Goal: Task Accomplishment & Management: Use online tool/utility

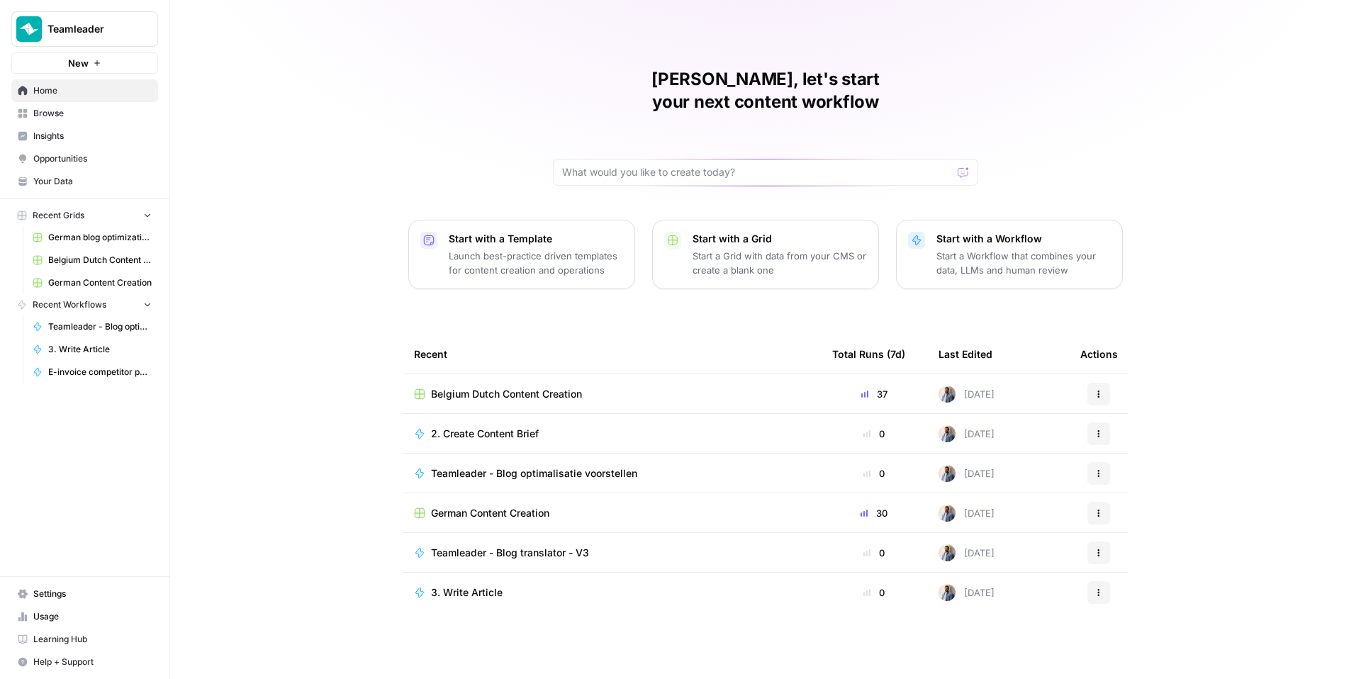
click at [319, 233] on div "[PERSON_NAME], let's start your next content workflow Start with a Template Lau…" at bounding box center [765, 339] width 1191 height 679
click at [513, 387] on span "Belgium Dutch Content Creation" at bounding box center [506, 394] width 151 height 14
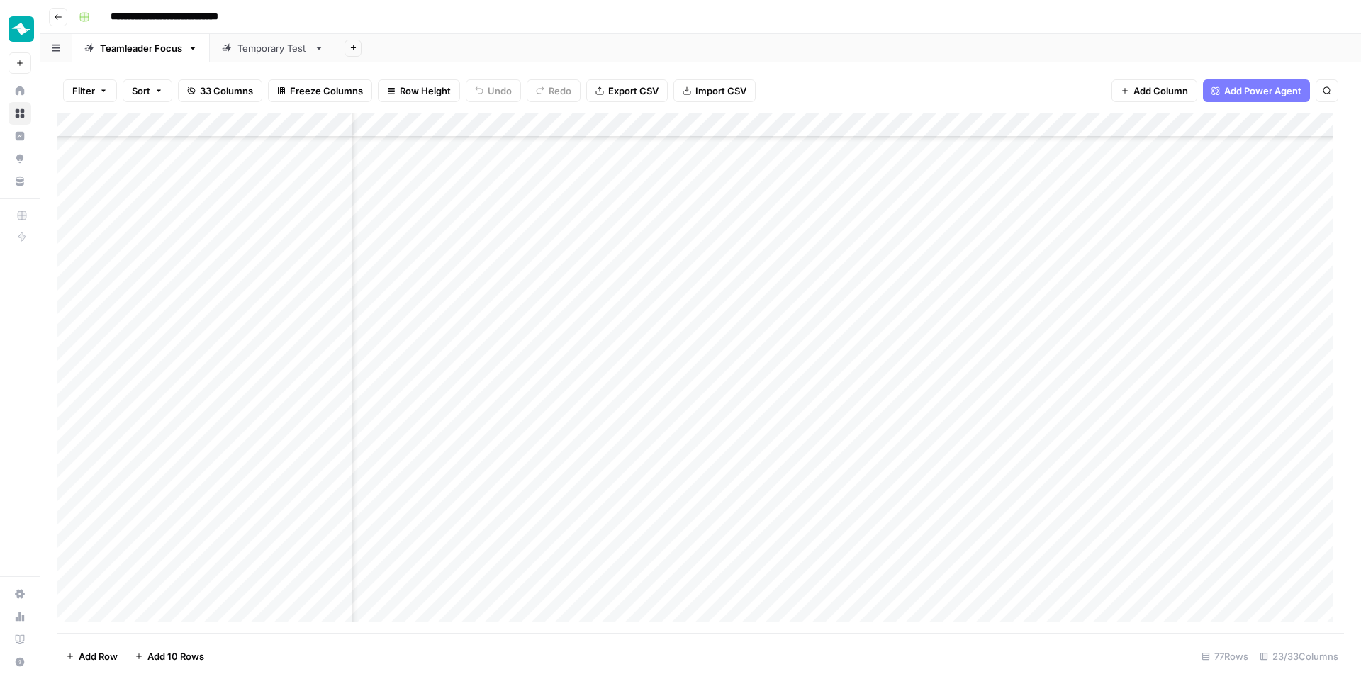
scroll to position [1363, 1705]
click at [634, 522] on div "Add Column" at bounding box center [700, 373] width 1287 height 520
click at [1015, 587] on div "Add Column" at bounding box center [700, 373] width 1287 height 520
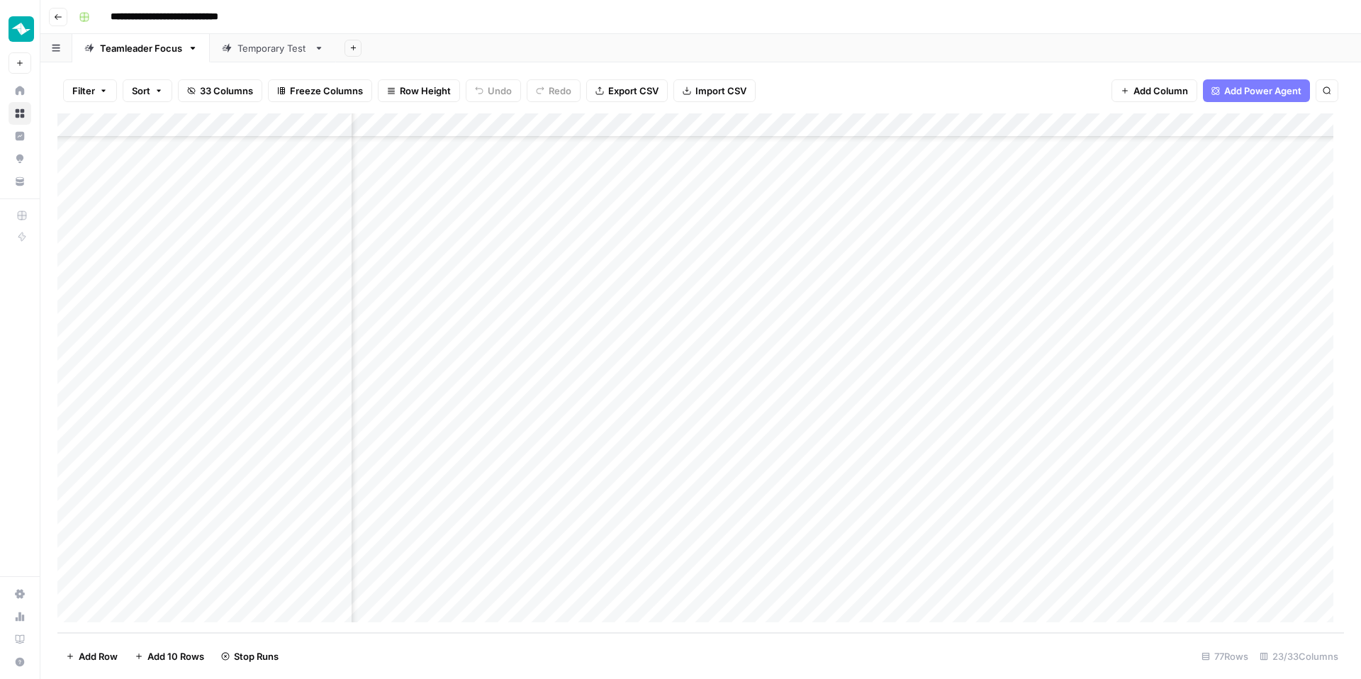
click at [782, 322] on div "Add Column" at bounding box center [700, 373] width 1287 height 520
click at [1037, 199] on div "Add Column" at bounding box center [700, 373] width 1287 height 520
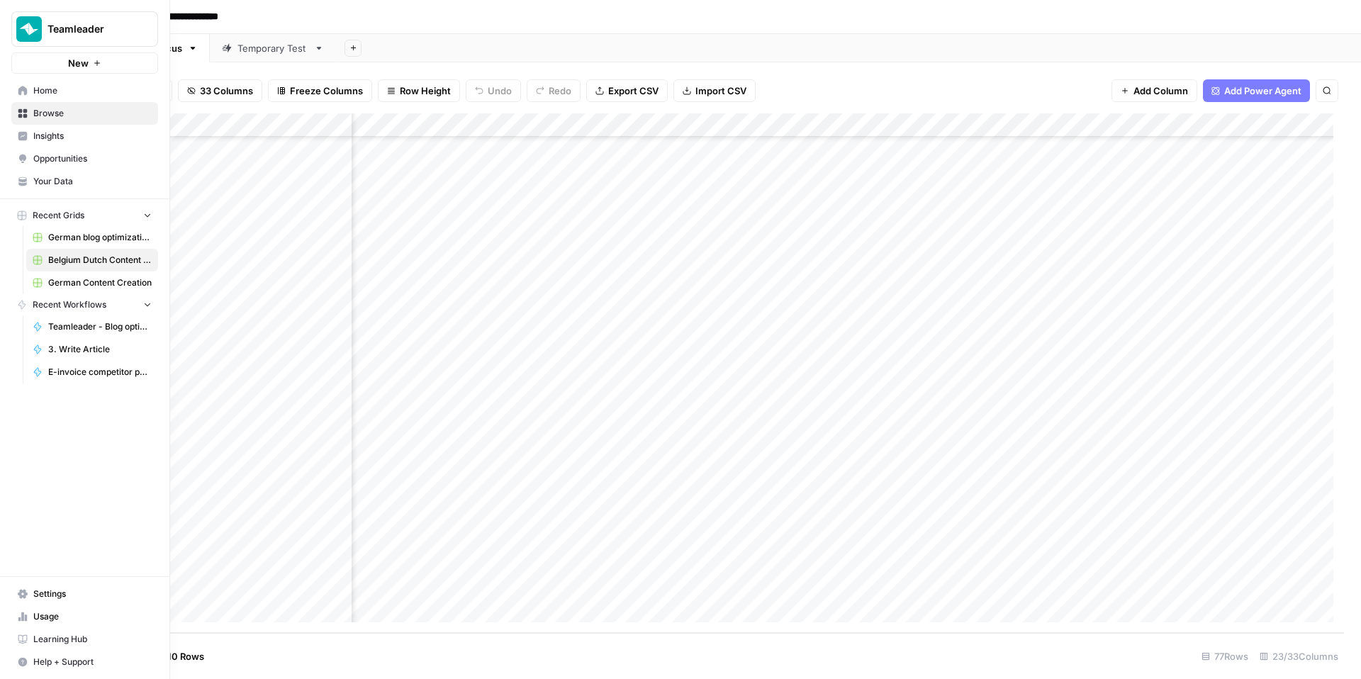
click at [59, 624] on link "Usage" at bounding box center [84, 616] width 147 height 23
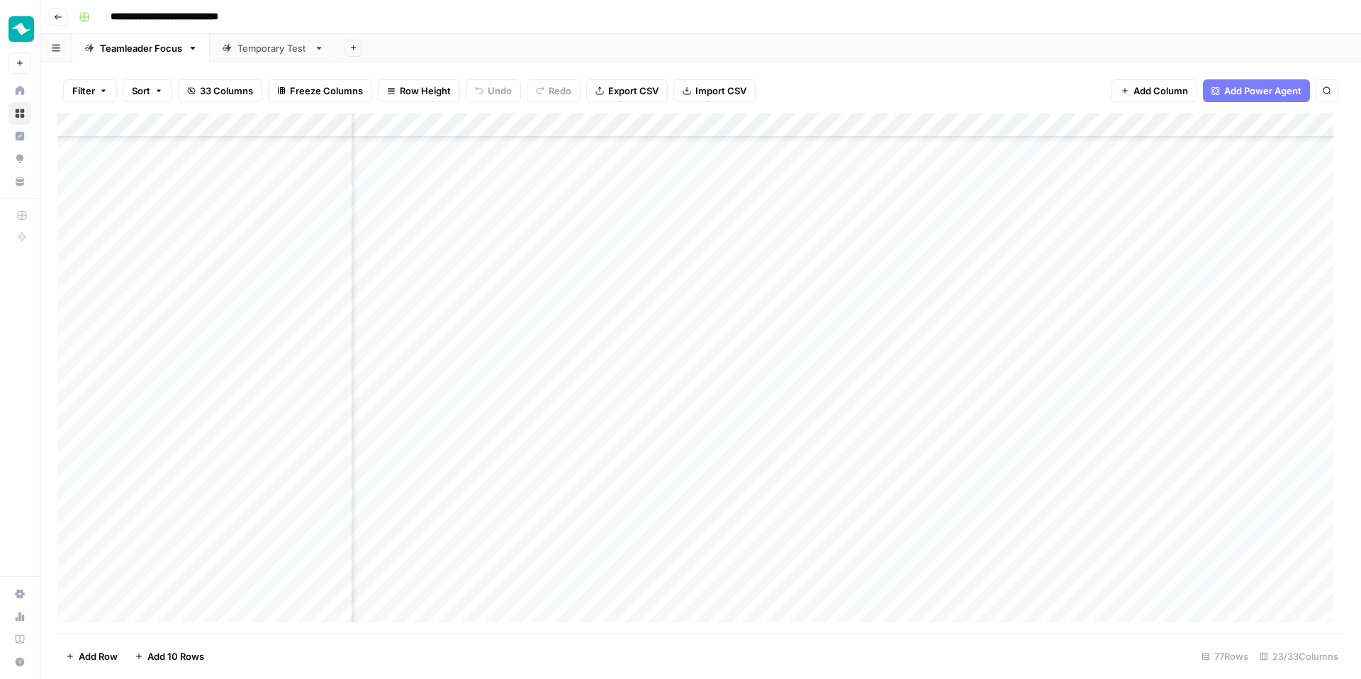
scroll to position [1109, 951]
click at [822, 362] on div "Add Column" at bounding box center [700, 373] width 1287 height 520
click at [814, 347] on div "Add Column" at bounding box center [700, 373] width 1287 height 520
click at [1083, 537] on div "Add Column" at bounding box center [700, 373] width 1287 height 520
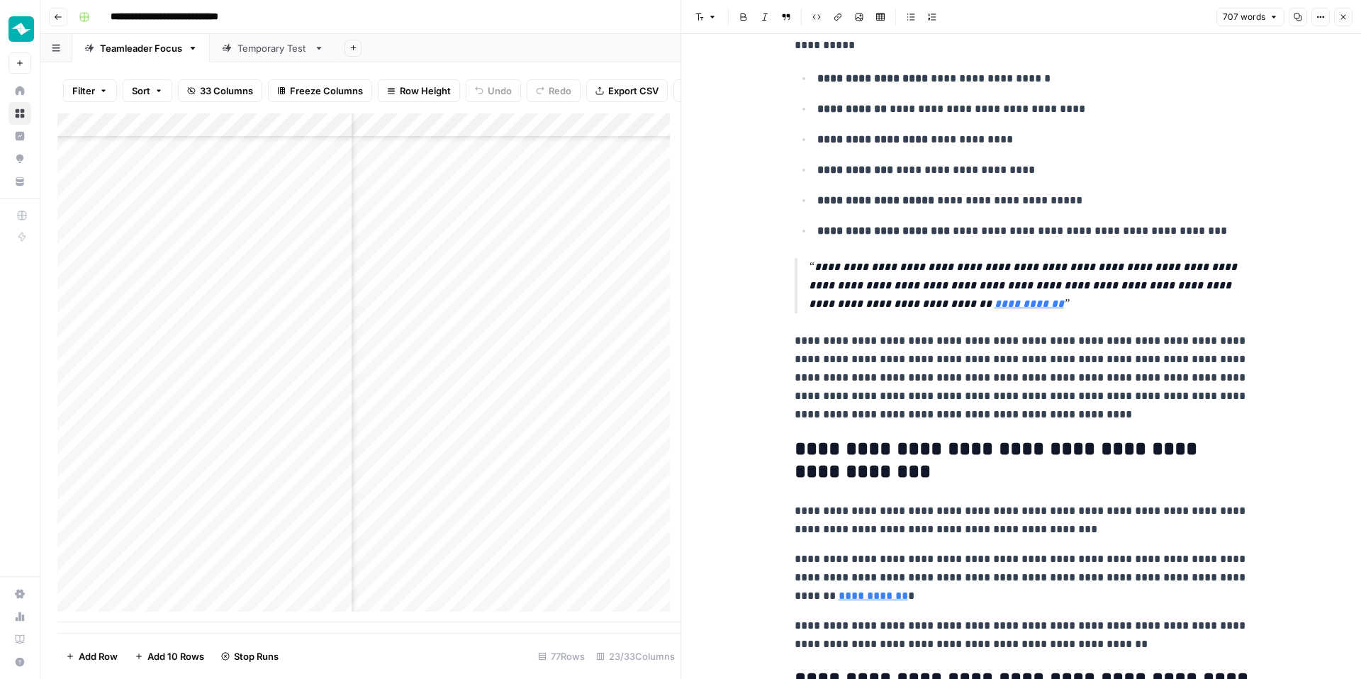
scroll to position [1033, 0]
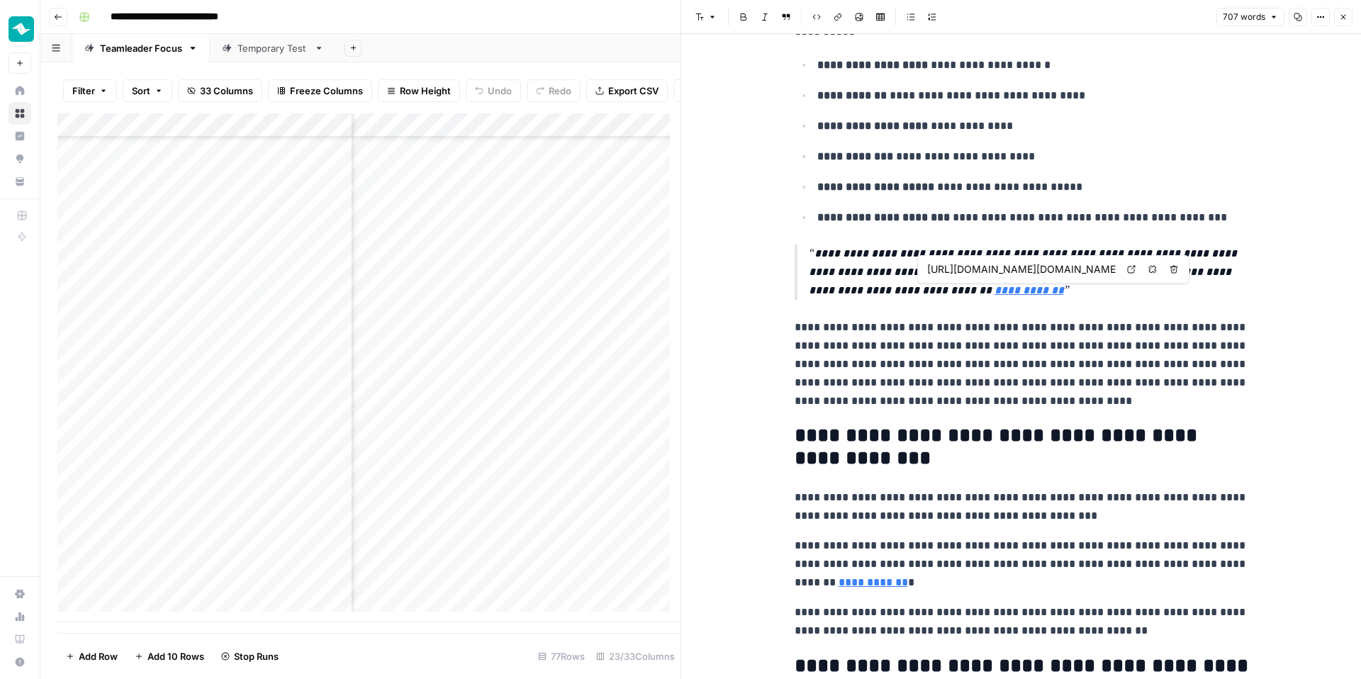
click at [1132, 265] on icon at bounding box center [1131, 269] width 9 height 9
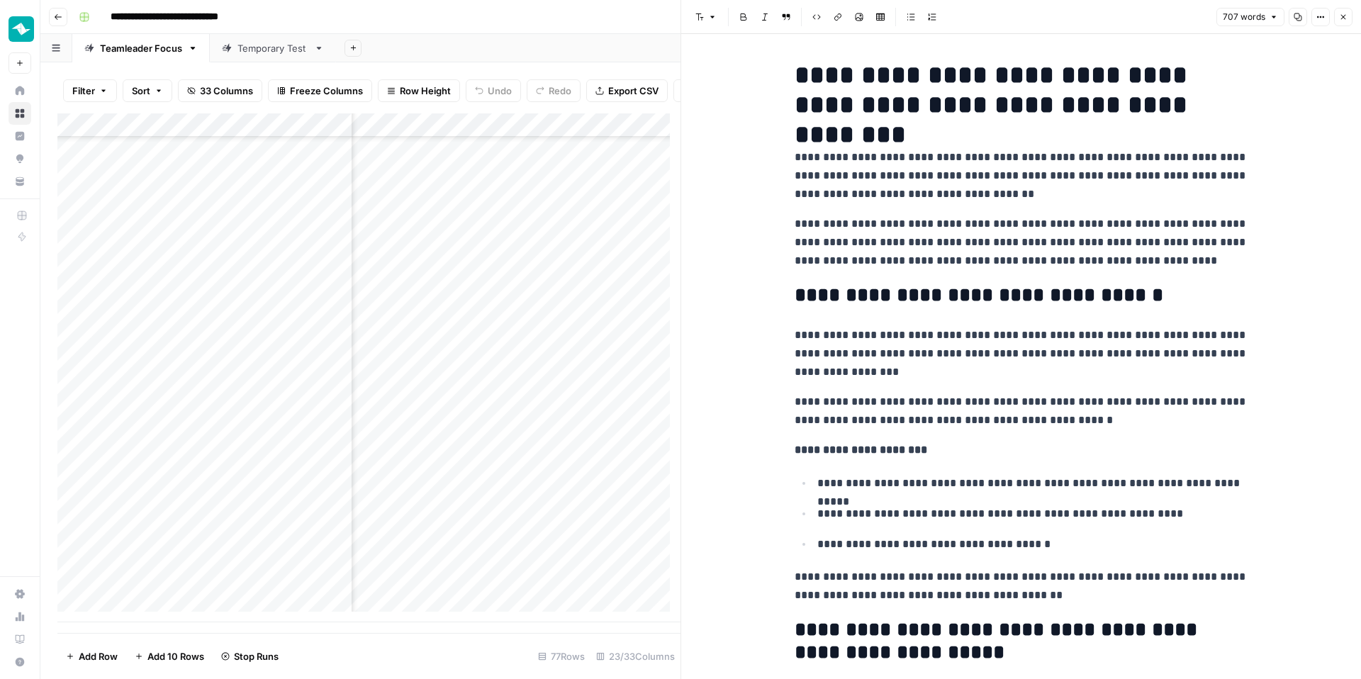
scroll to position [0, 0]
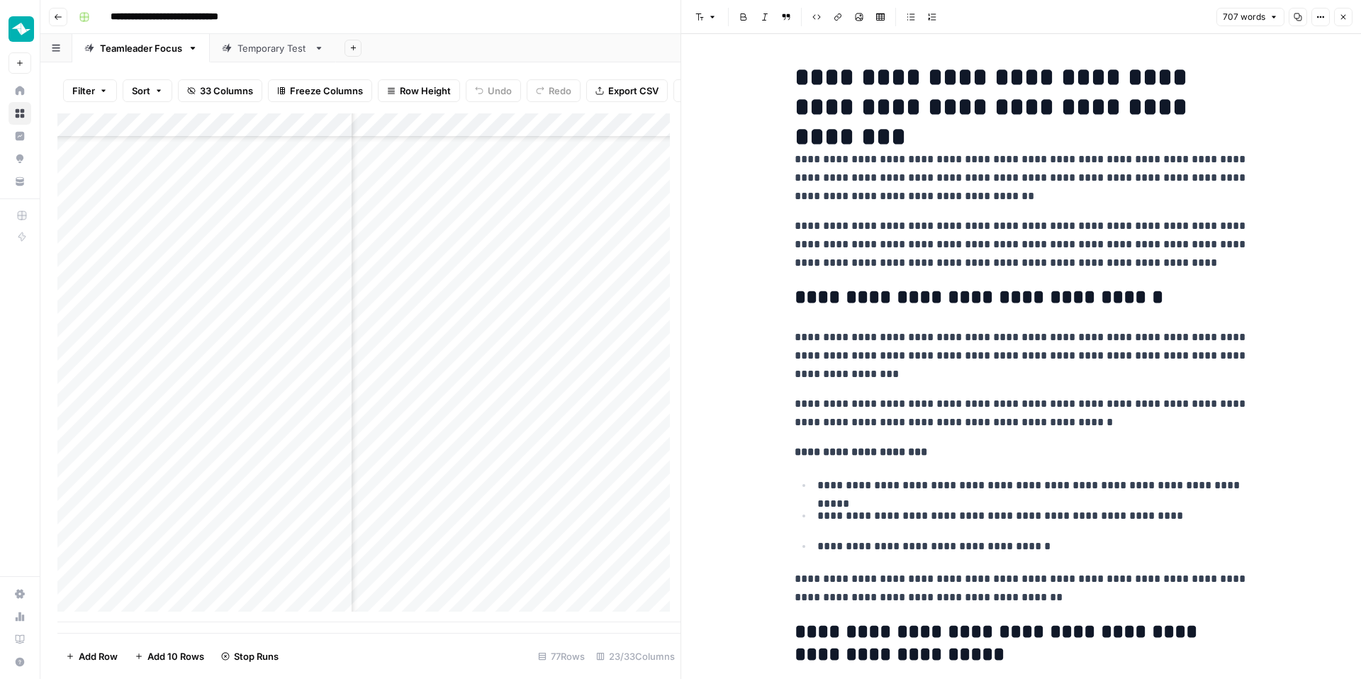
click at [1341, 23] on button "Close" at bounding box center [1343, 17] width 18 height 18
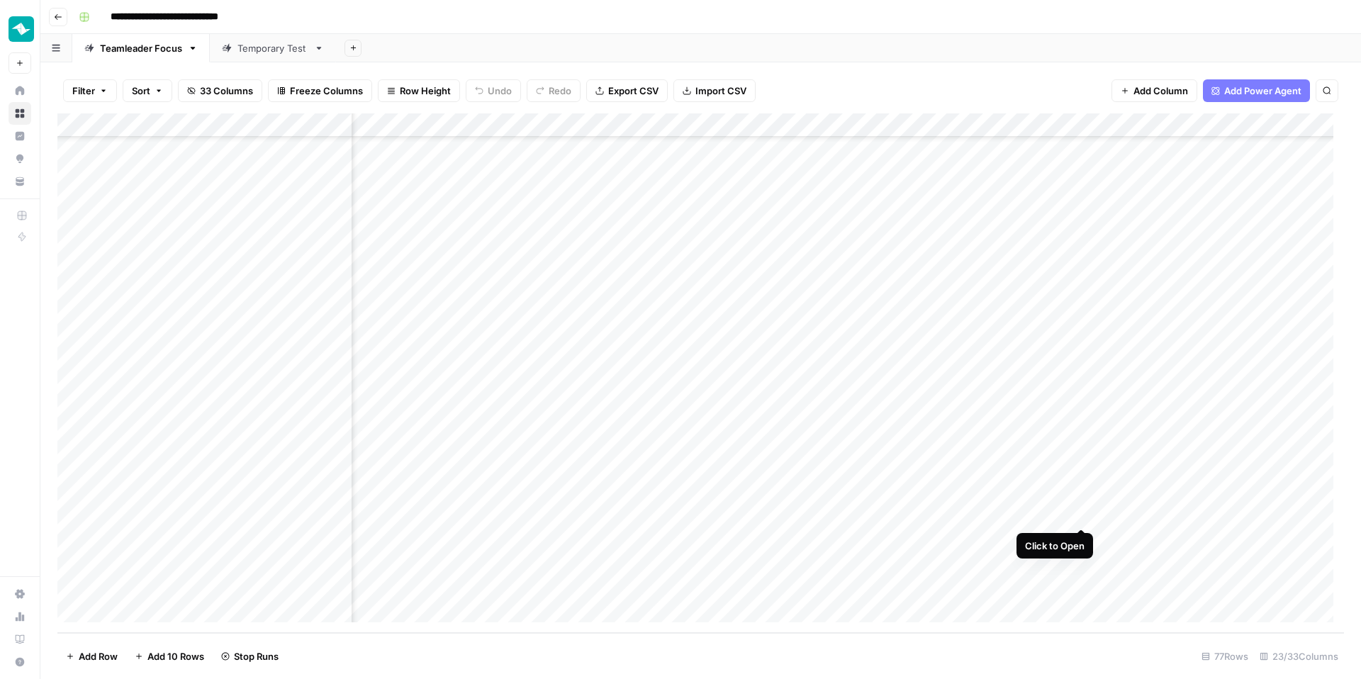
click at [1082, 515] on div "Add Column" at bounding box center [700, 373] width 1287 height 520
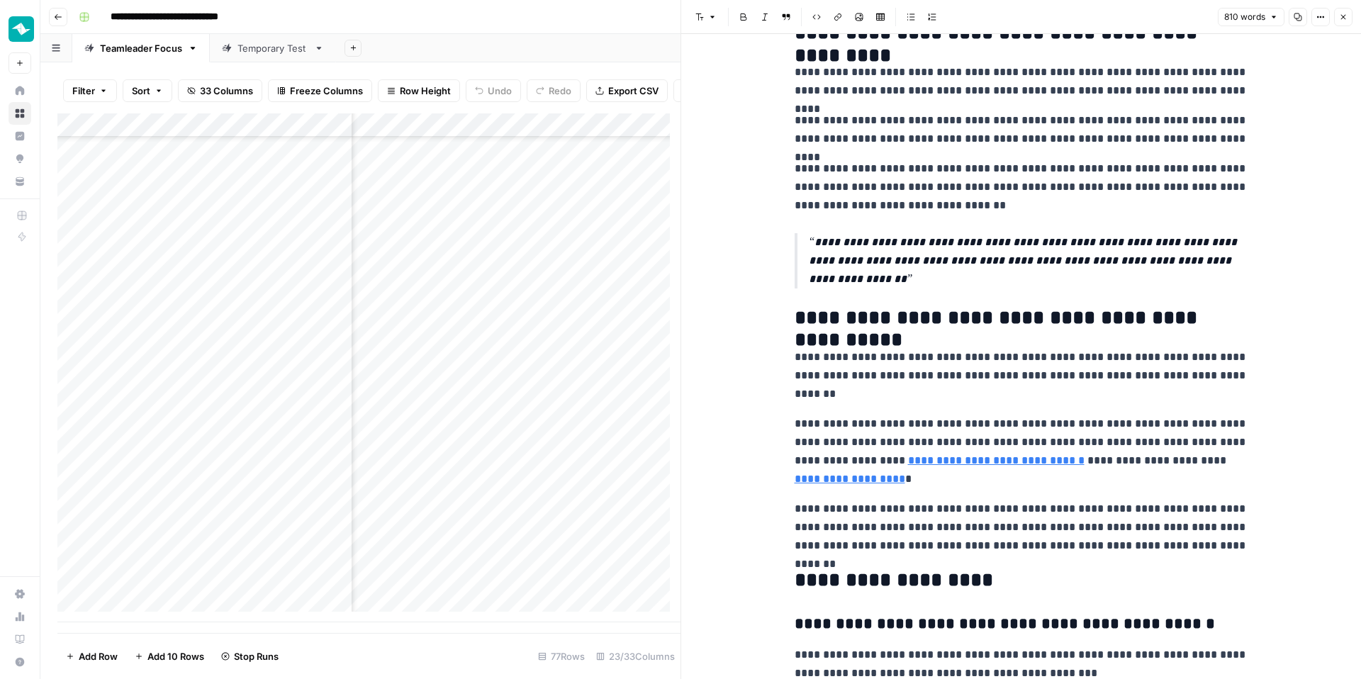
scroll to position [1653, 0]
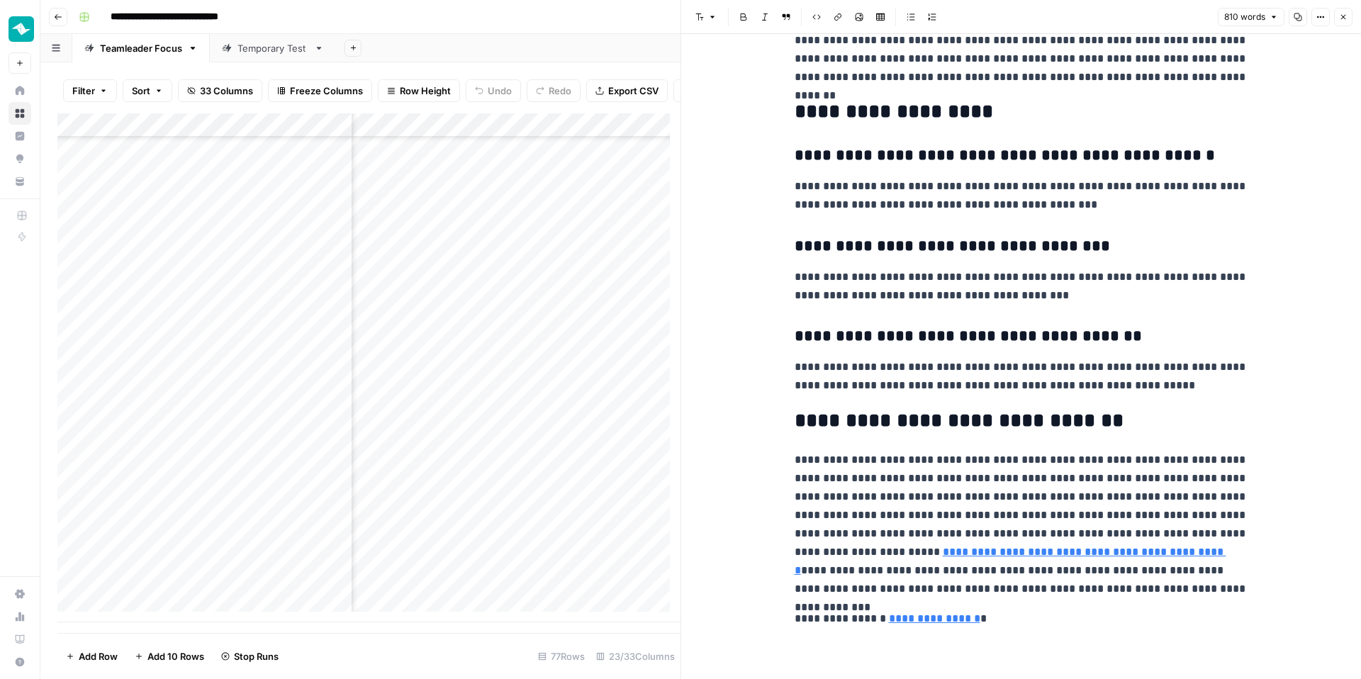
click at [1347, 18] on icon "button" at bounding box center [1343, 17] width 9 height 9
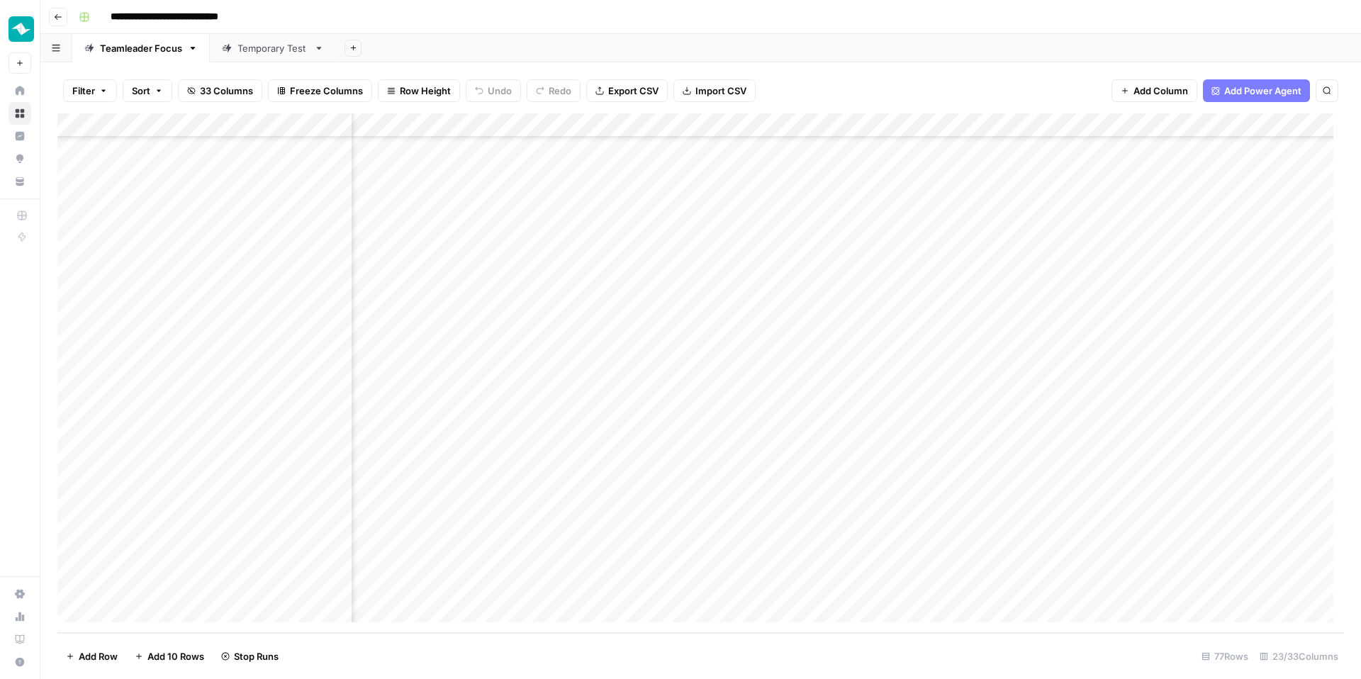
click at [1079, 465] on div "Add Column" at bounding box center [700, 373] width 1287 height 520
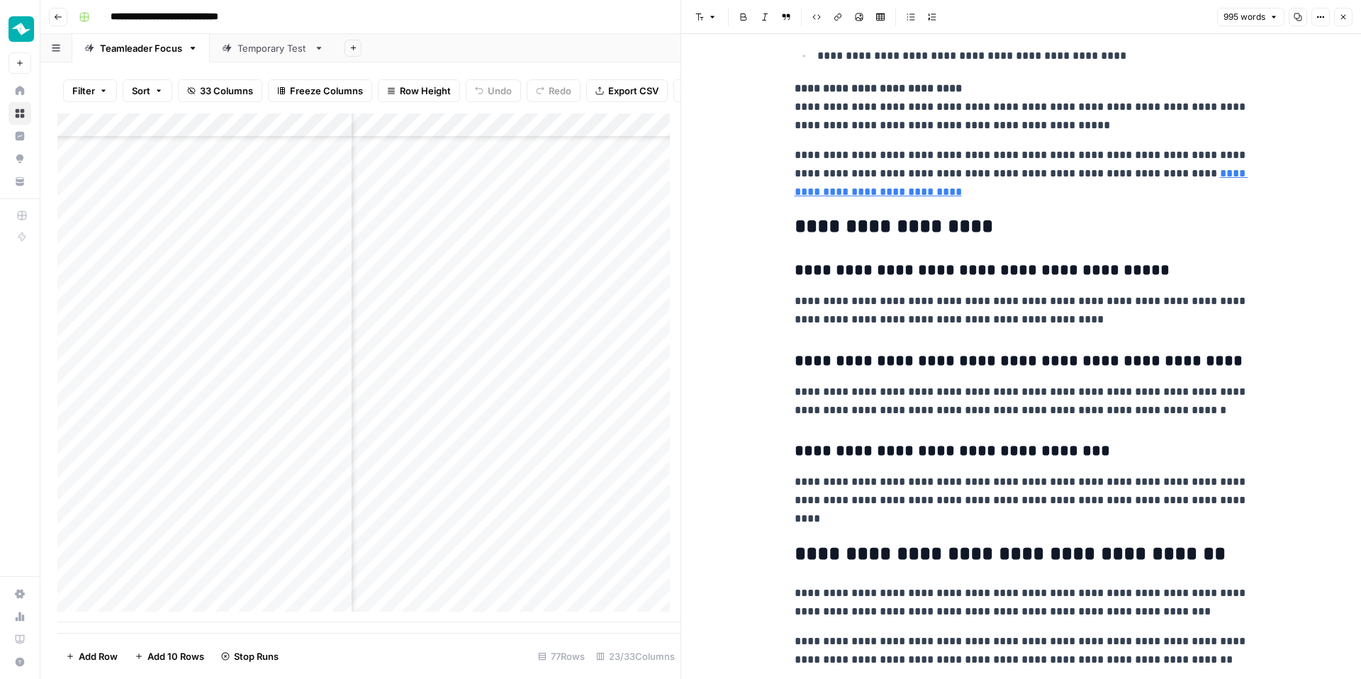
scroll to position [2664, 0]
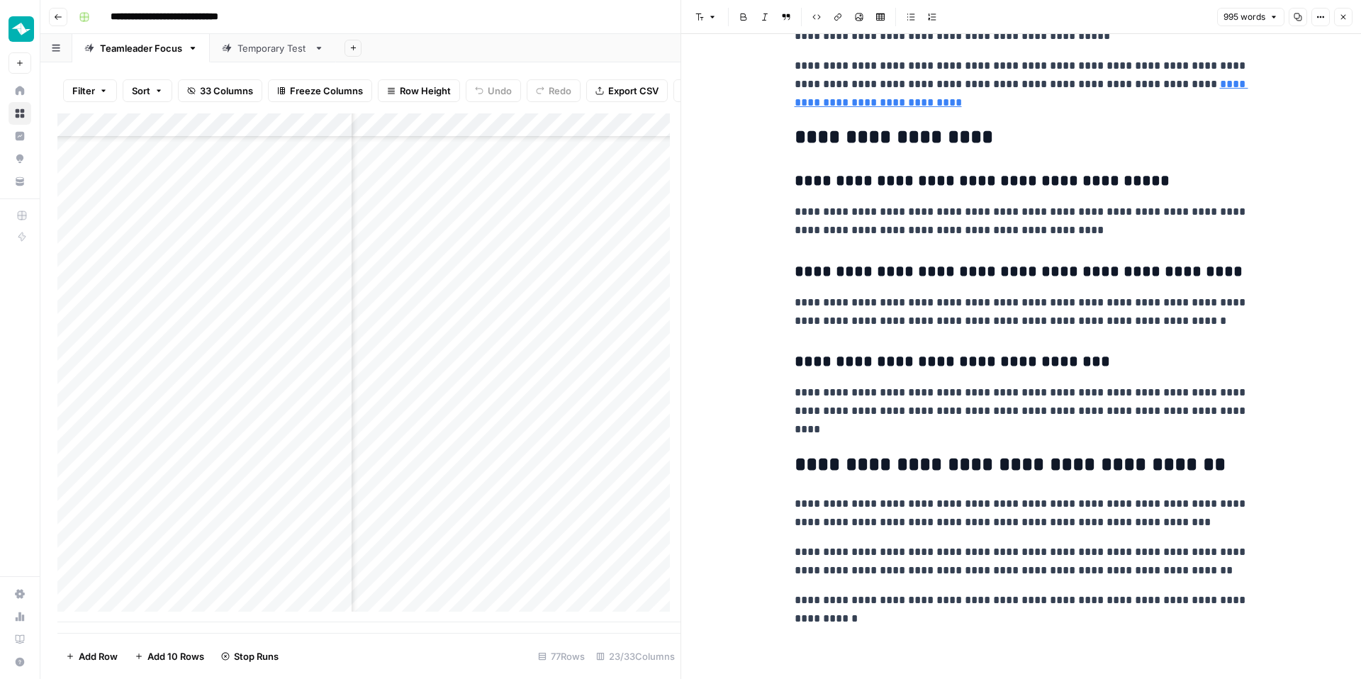
click at [1350, 11] on button "Close" at bounding box center [1343, 17] width 18 height 18
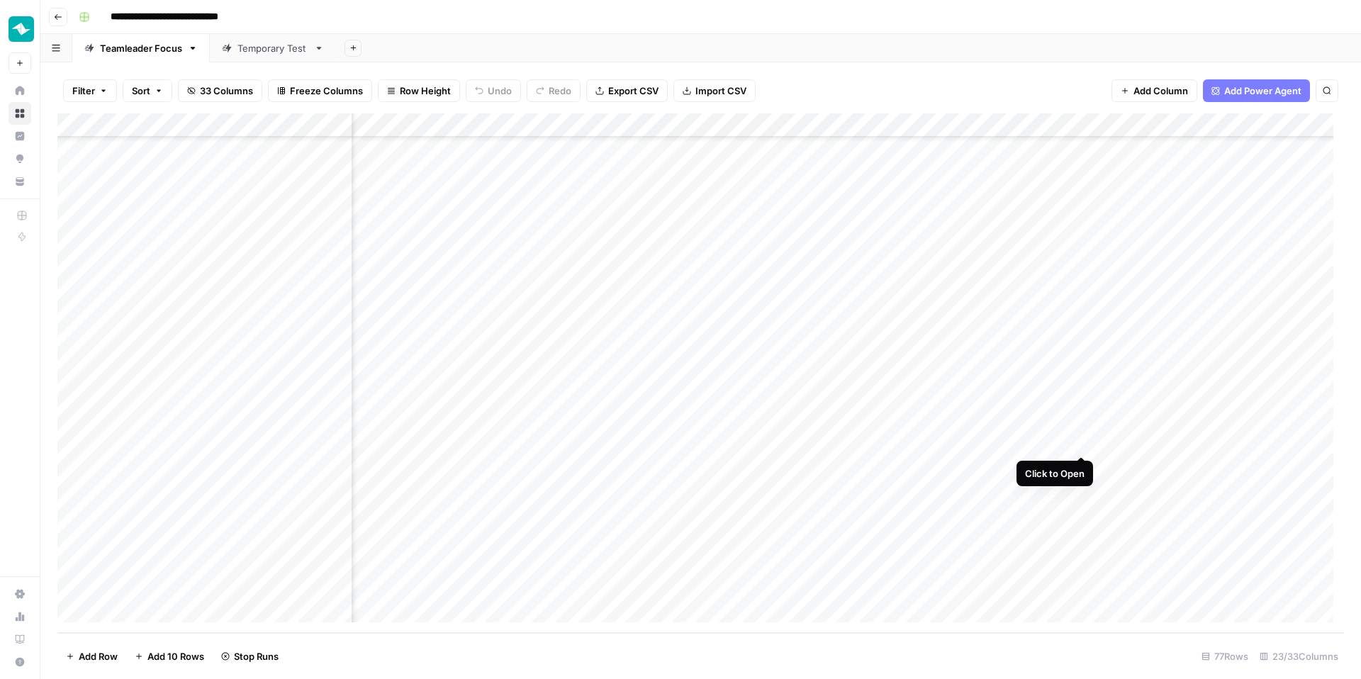
click at [1084, 441] on div "Add Column" at bounding box center [700, 373] width 1287 height 520
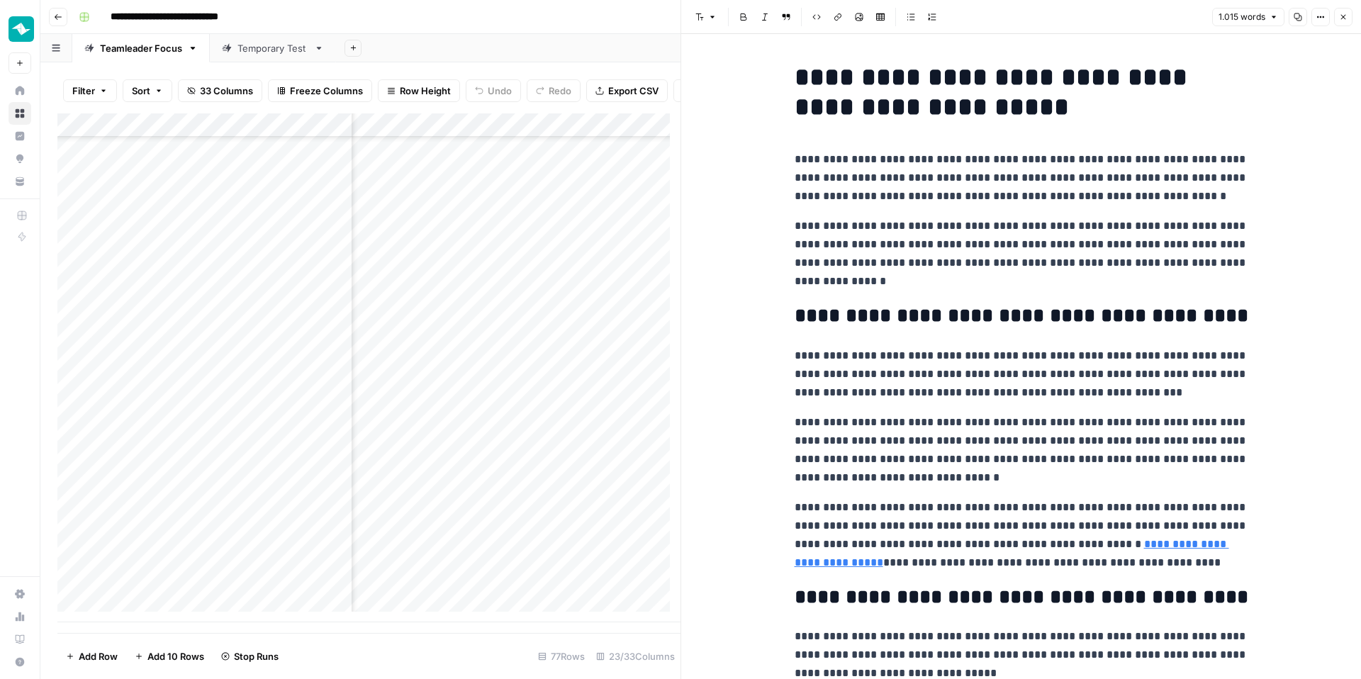
click at [1341, 18] on icon "button" at bounding box center [1343, 17] width 9 height 9
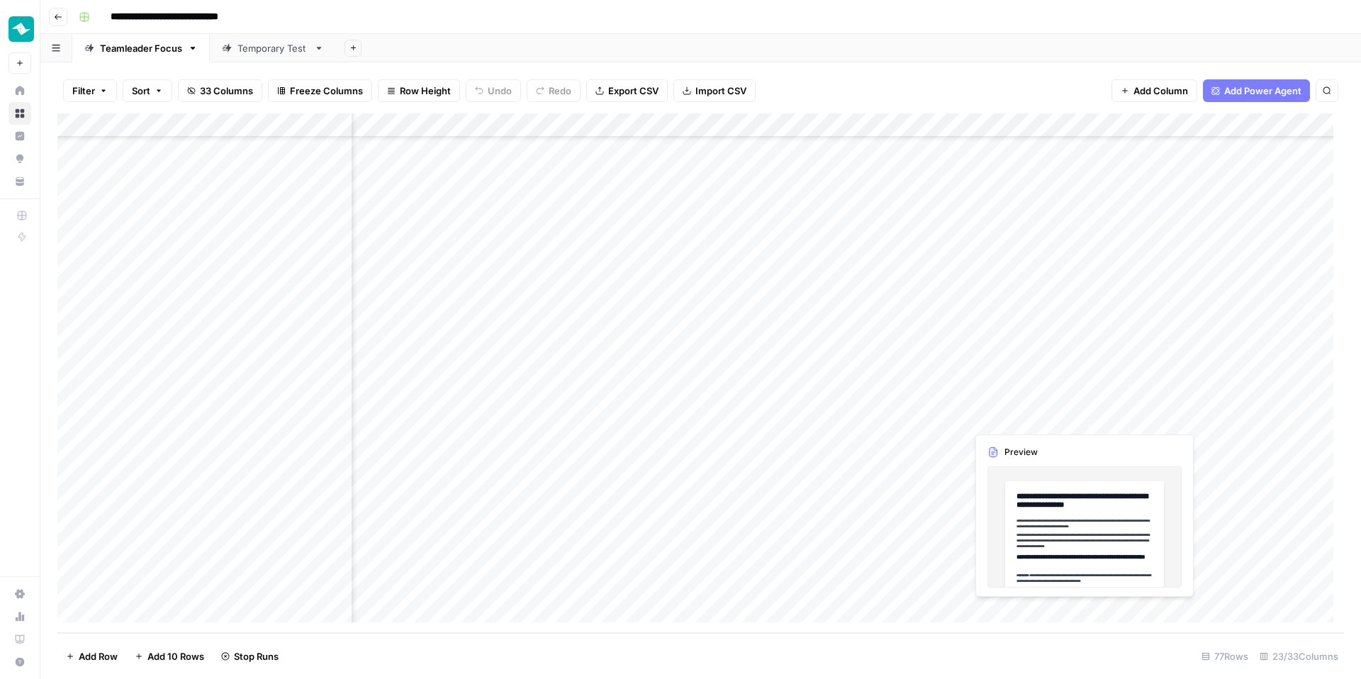
click at [1081, 416] on div "Add Column" at bounding box center [700, 373] width 1287 height 520
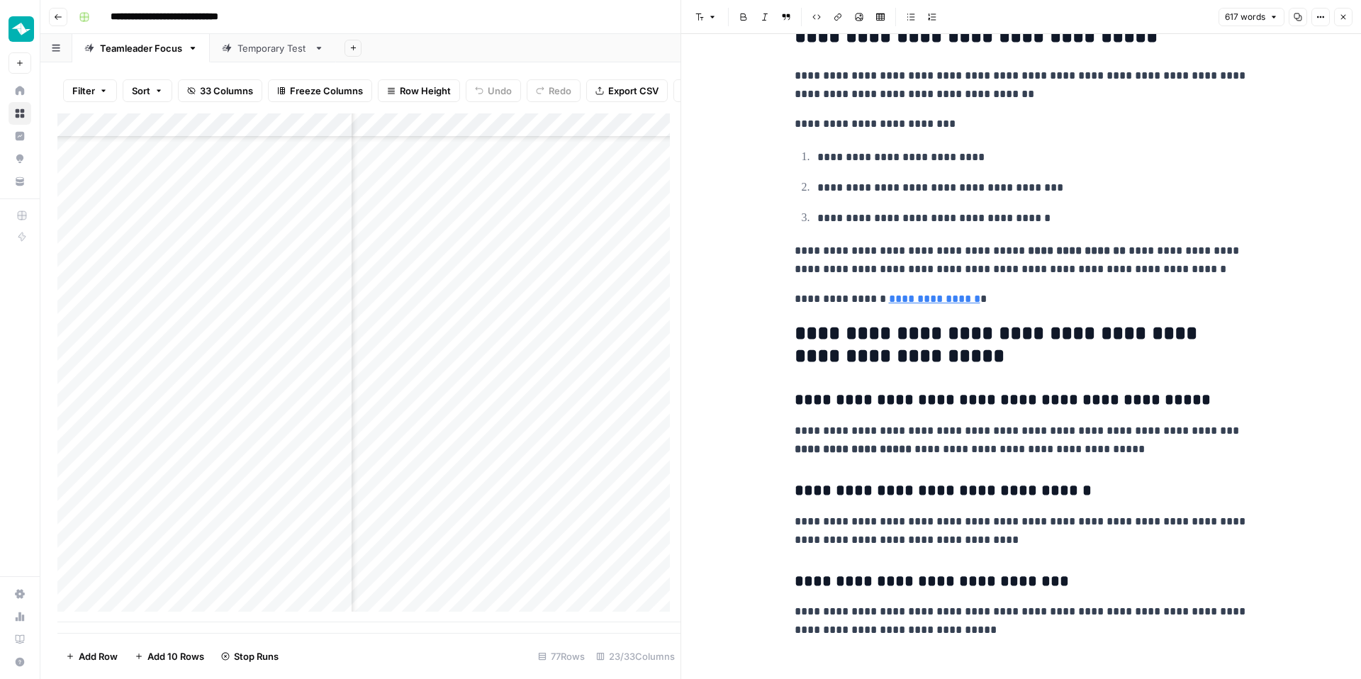
scroll to position [1619, 0]
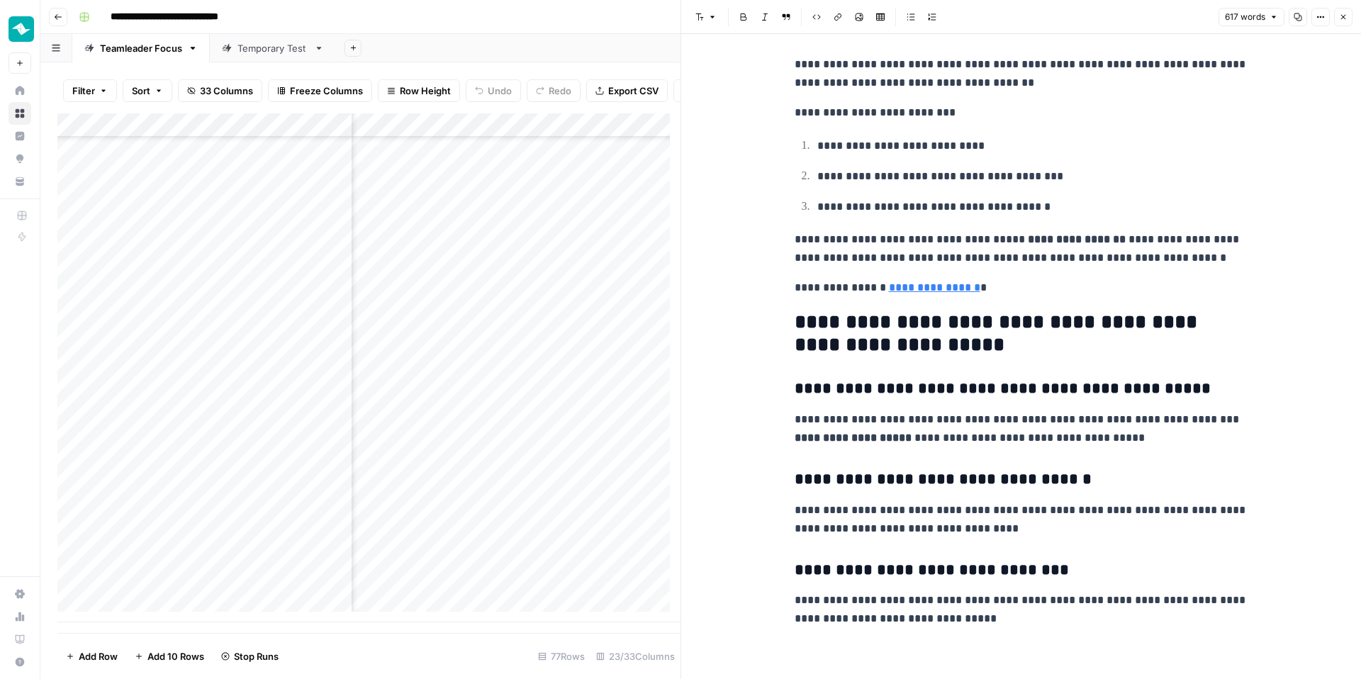
click at [1341, 19] on icon "button" at bounding box center [1343, 17] width 5 height 5
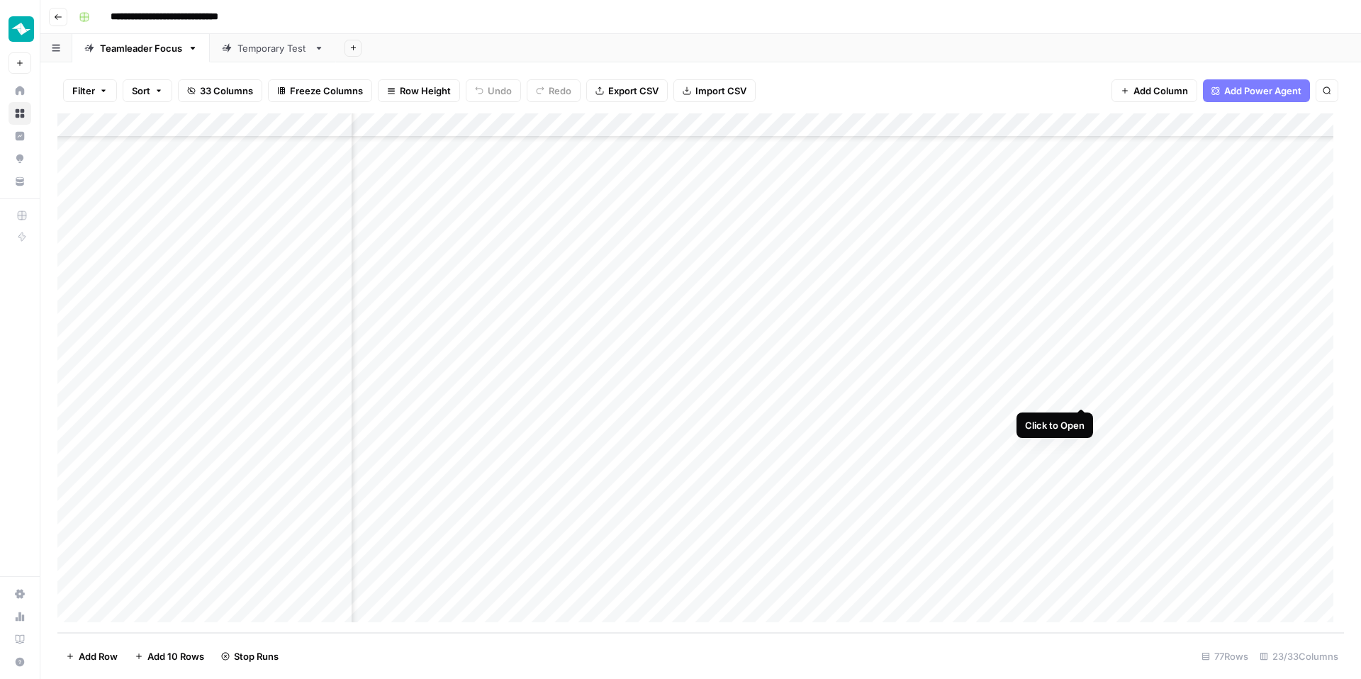
click at [1083, 393] on div "Add Column" at bounding box center [700, 373] width 1287 height 520
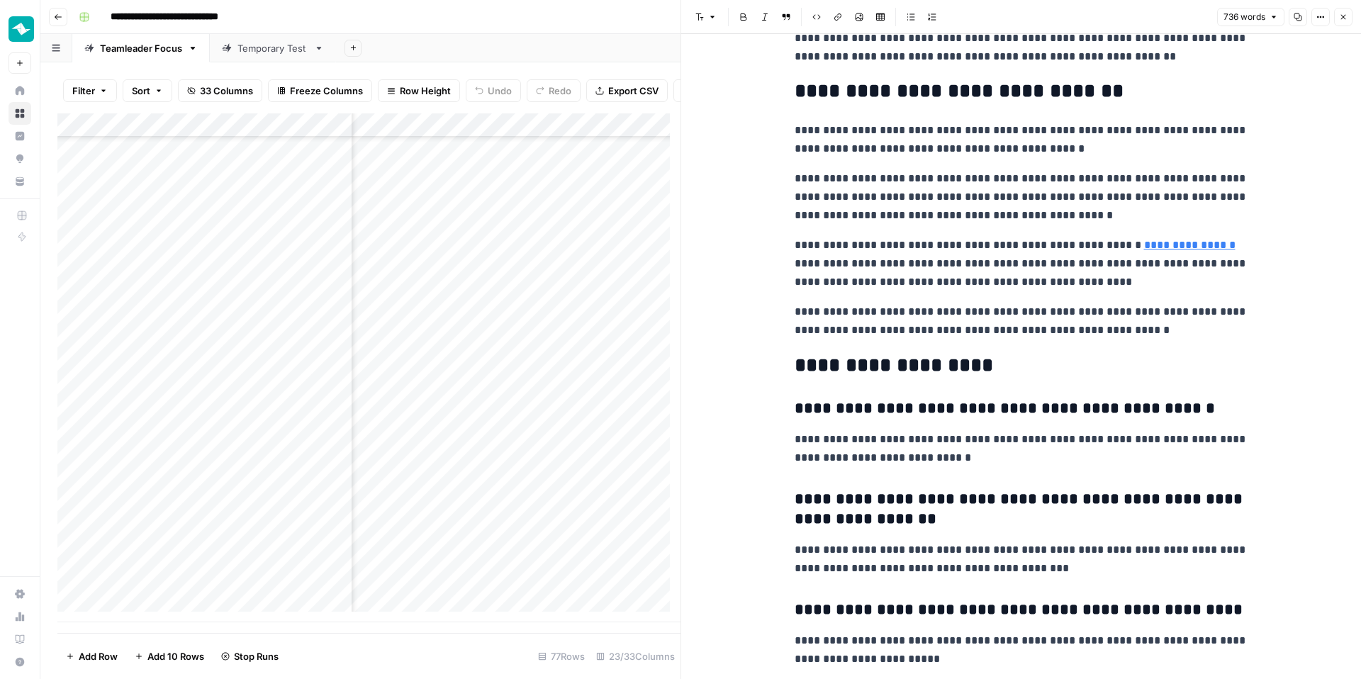
scroll to position [1563, 0]
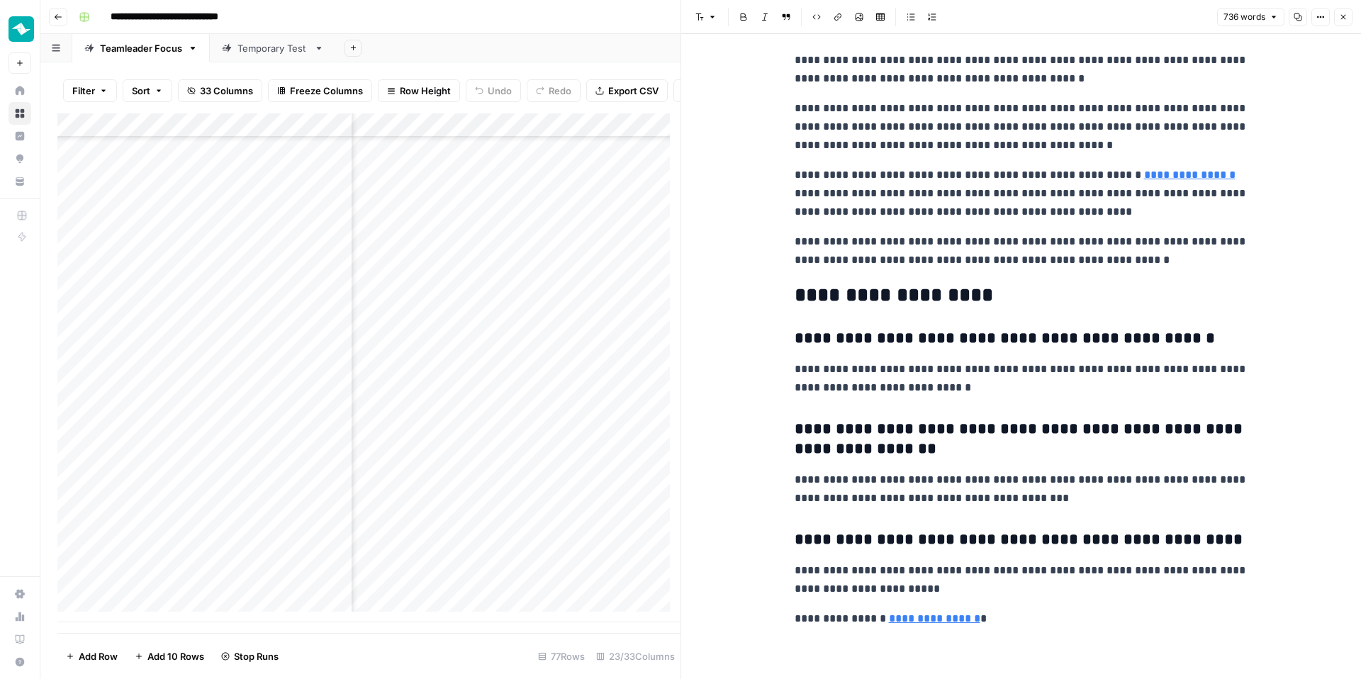
click at [1343, 13] on icon "button" at bounding box center [1343, 17] width 9 height 9
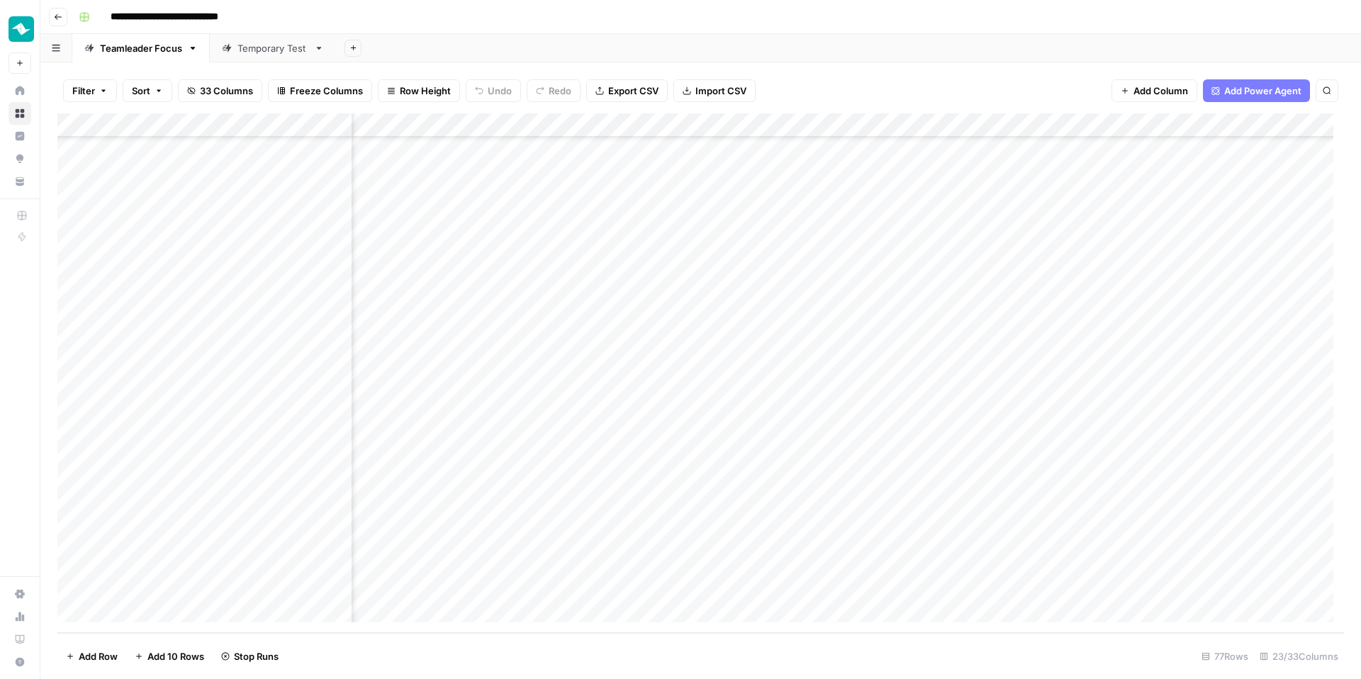
click at [1085, 369] on div "Add Column" at bounding box center [700, 373] width 1287 height 520
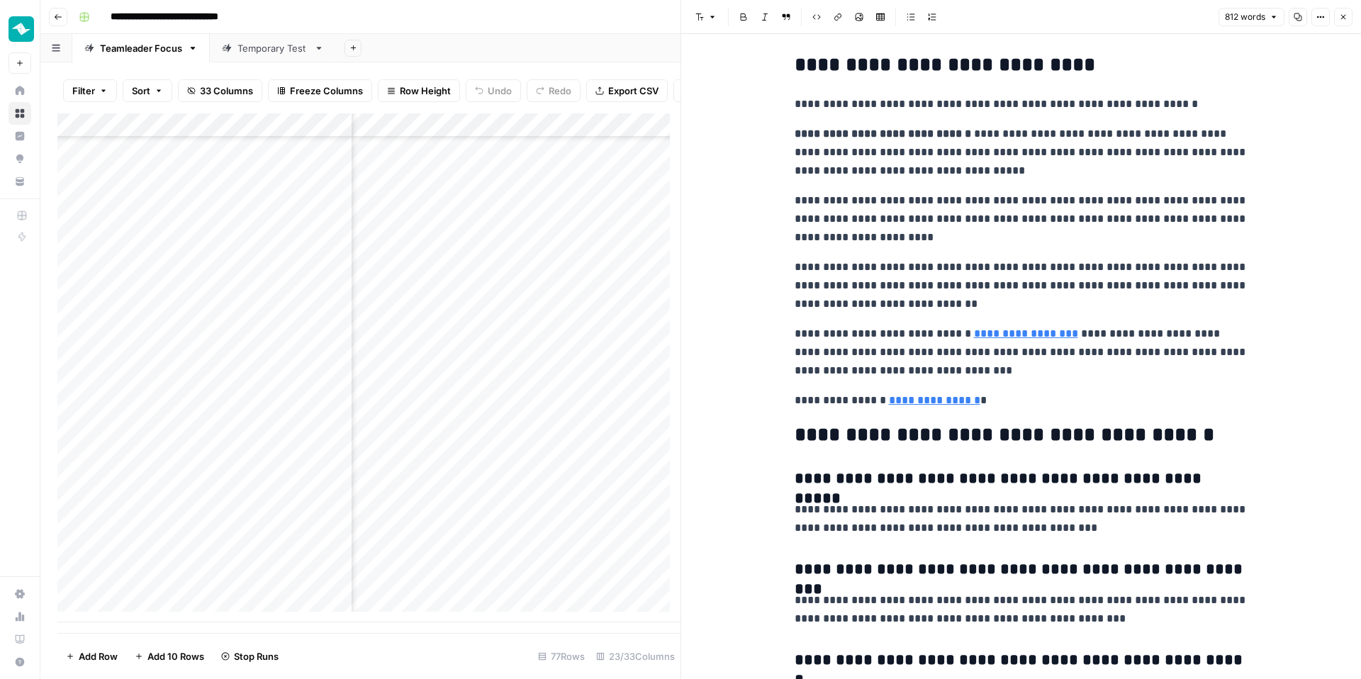
scroll to position [1846, 0]
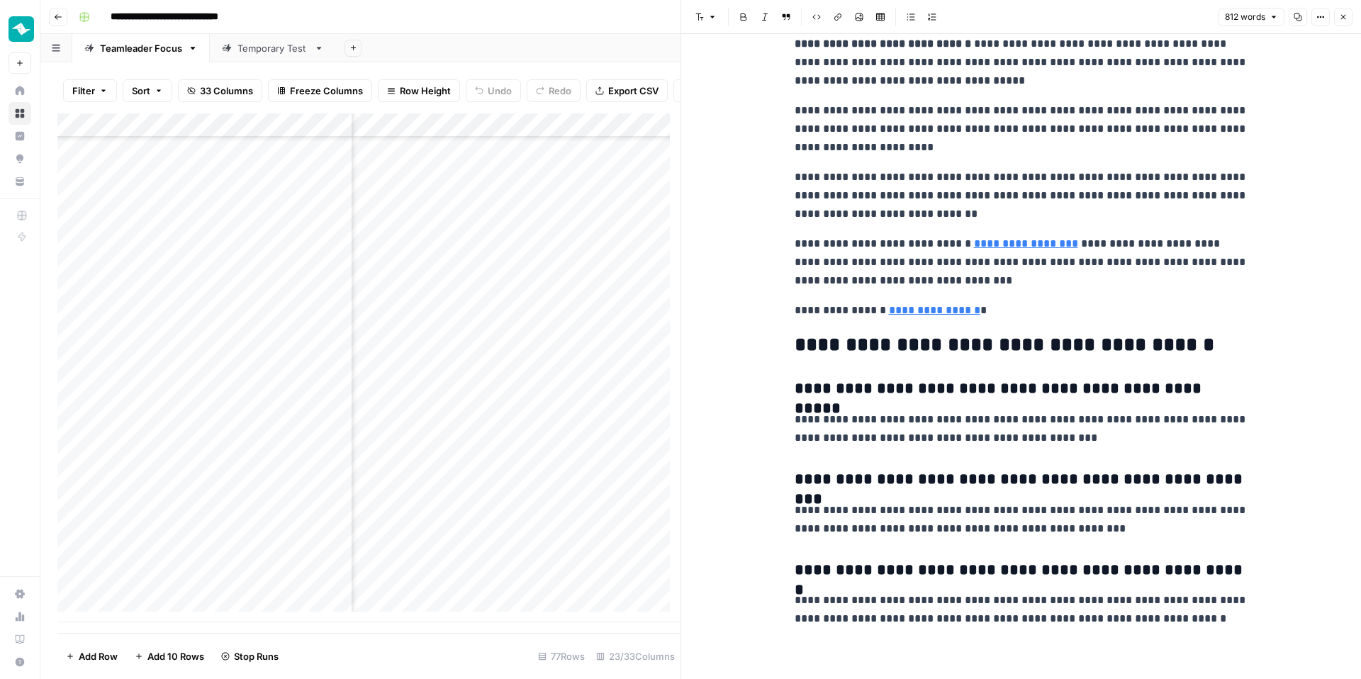
click at [1343, 15] on icon "button" at bounding box center [1343, 17] width 9 height 9
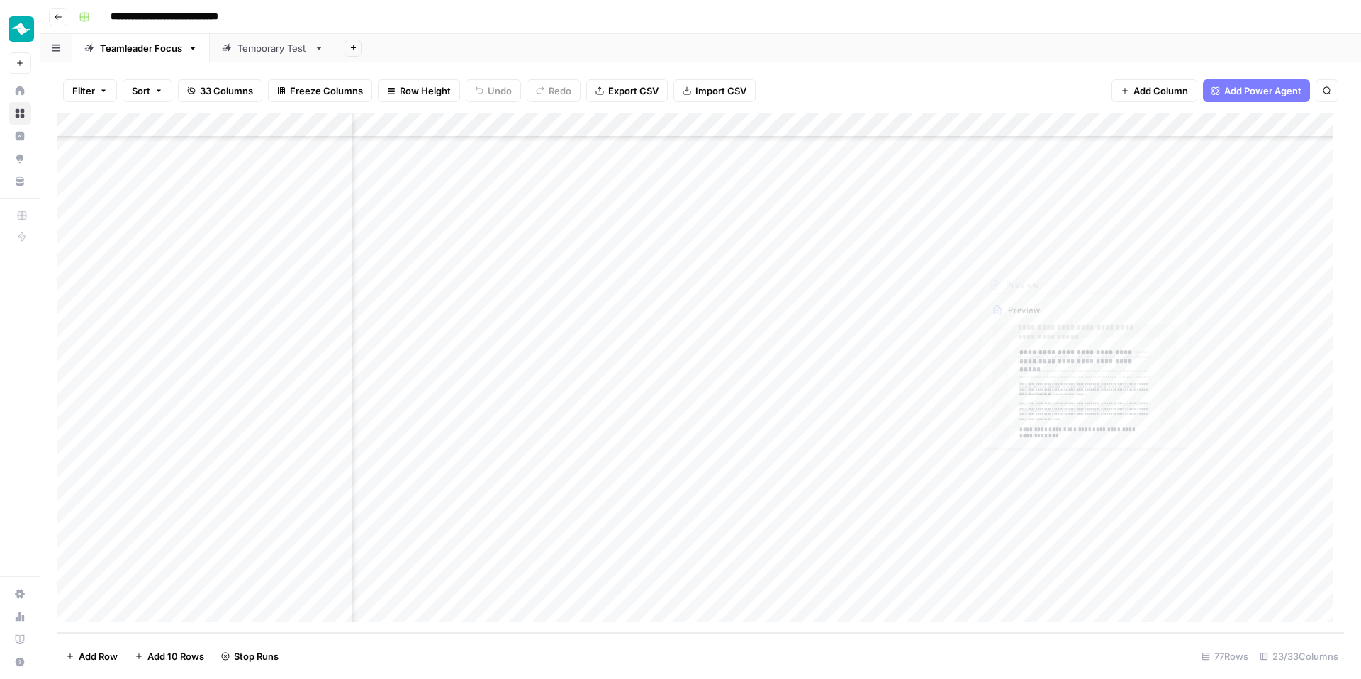
scroll to position [1391, 1592]
click at [1081, 350] on div "Add Column" at bounding box center [700, 373] width 1287 height 520
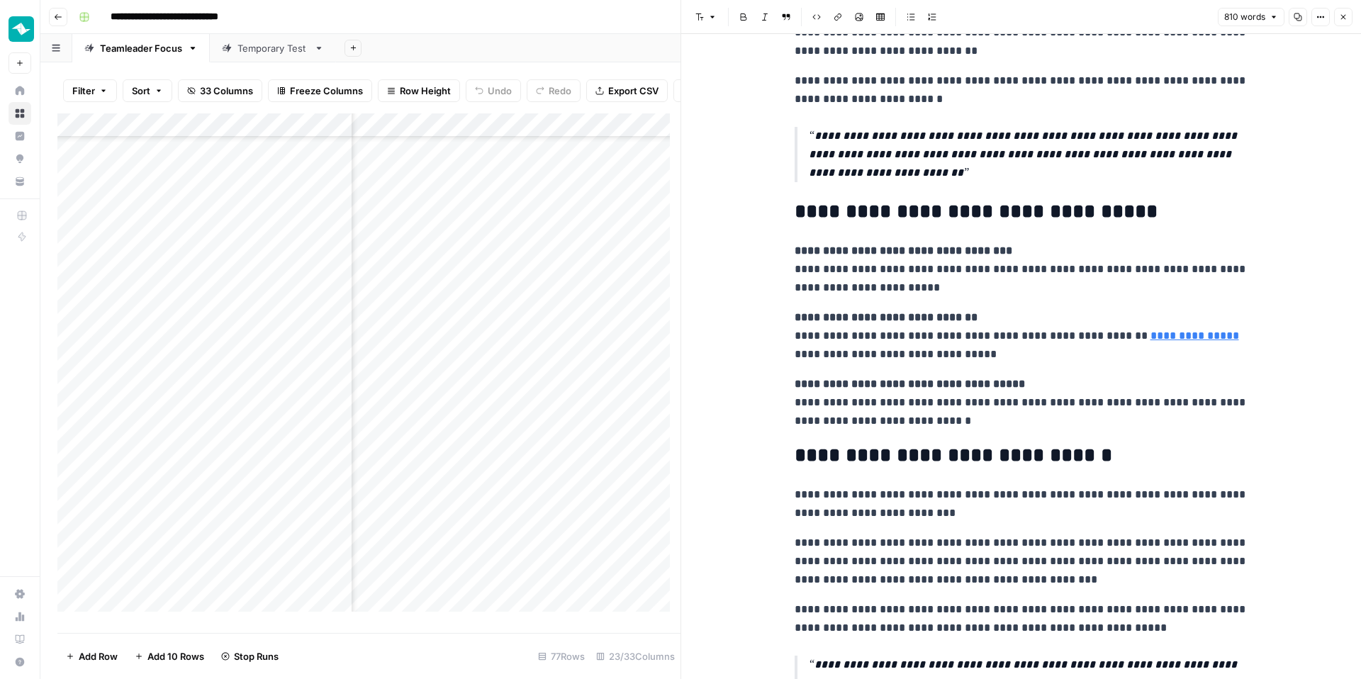
scroll to position [1401, 0]
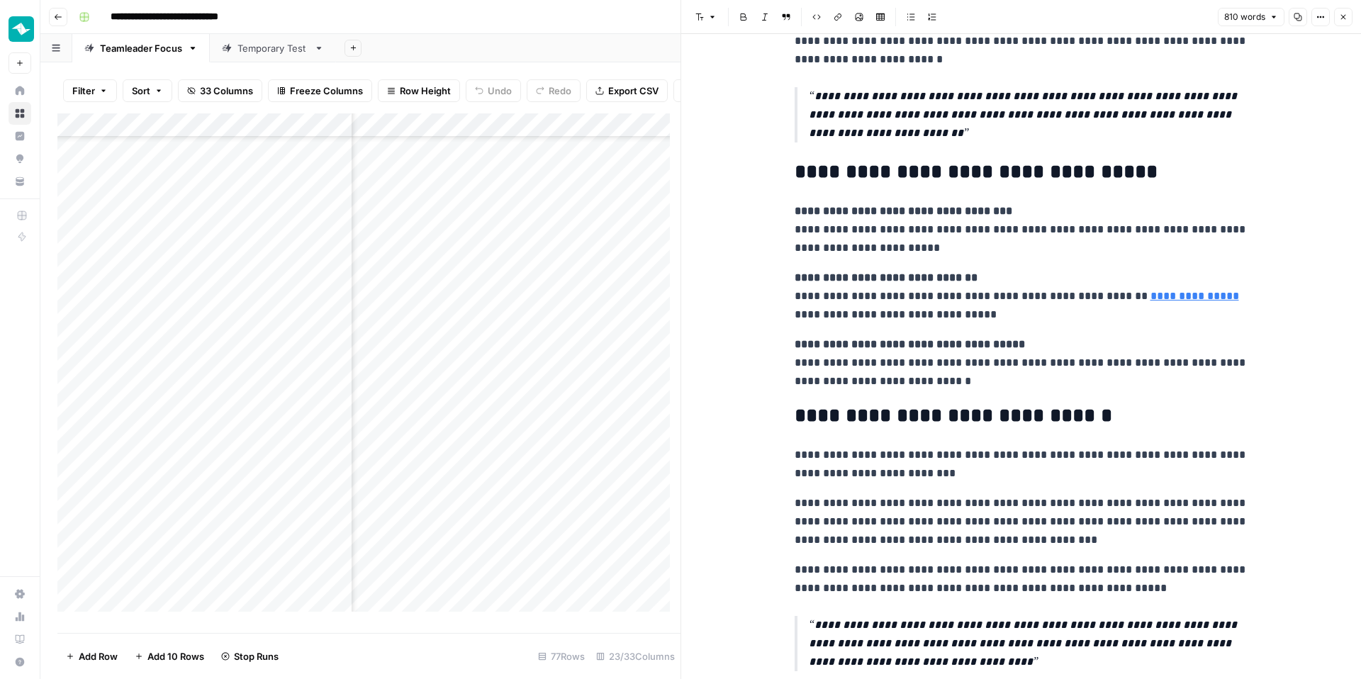
click at [1342, 16] on icon "button" at bounding box center [1343, 17] width 5 height 5
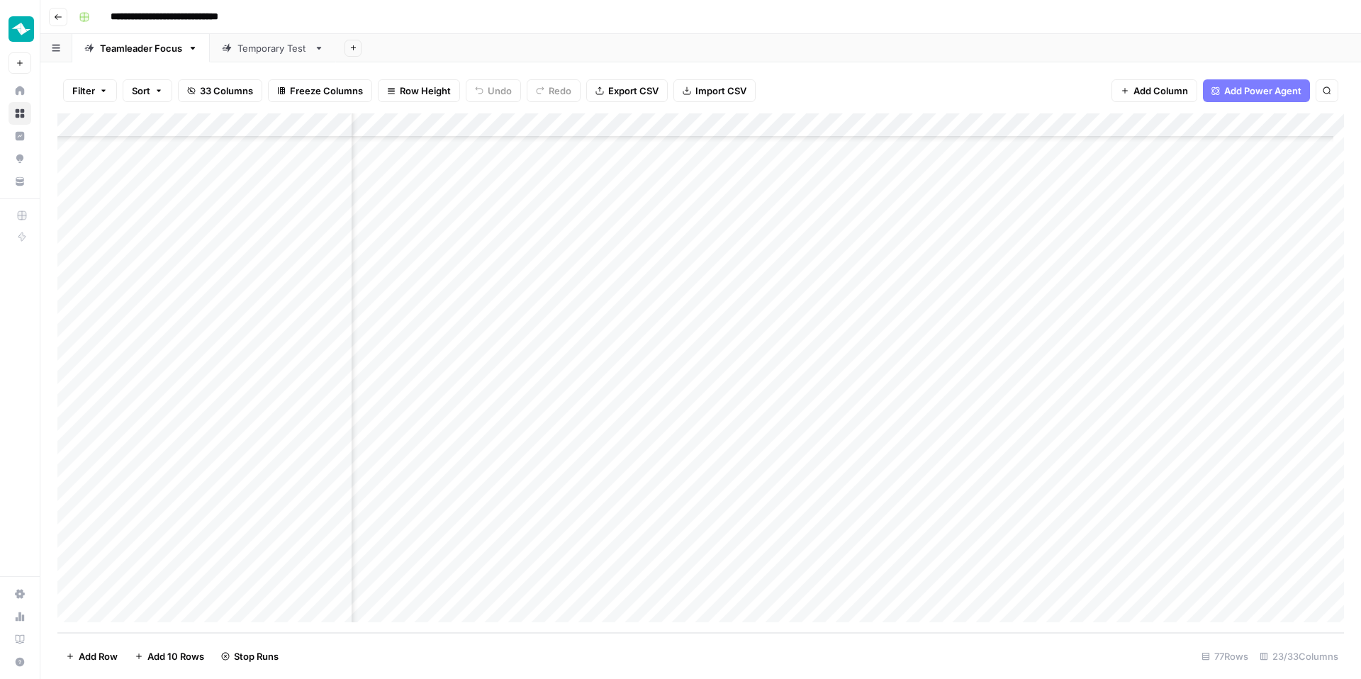
scroll to position [1357, 1592]
click at [1083, 333] on div "Add Column" at bounding box center [700, 373] width 1287 height 520
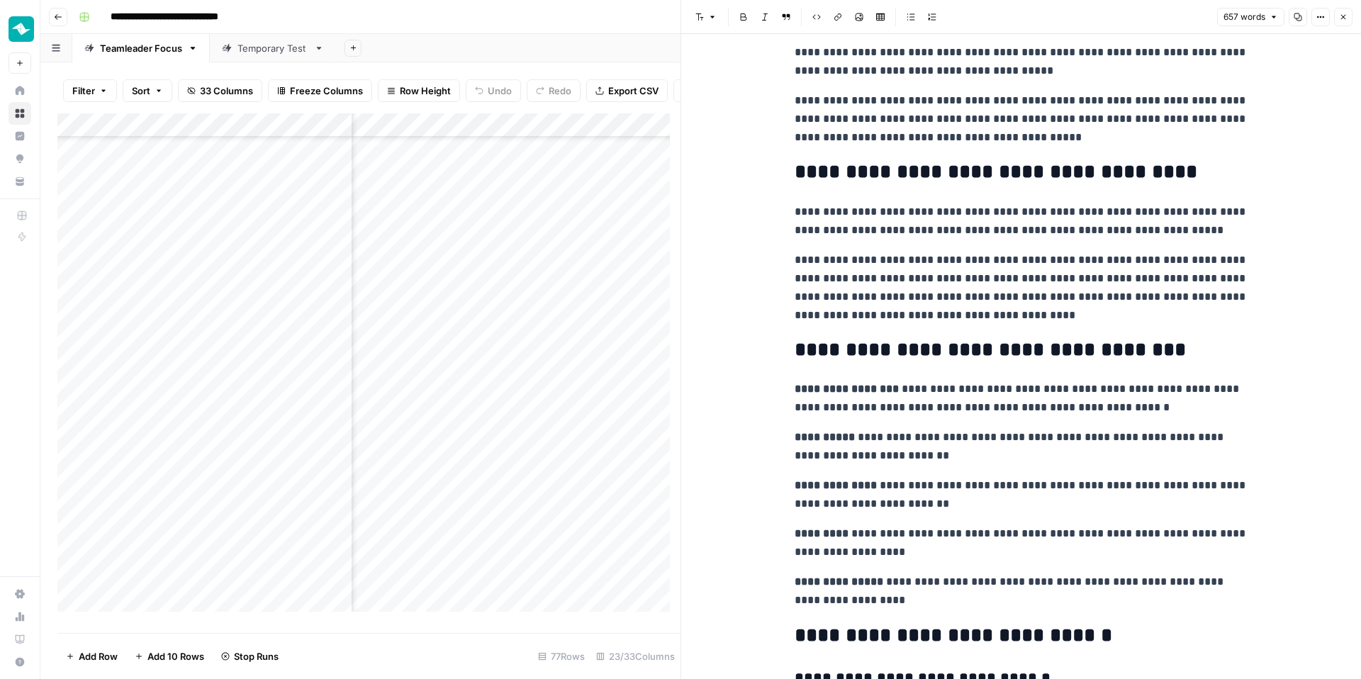
scroll to position [271, 0]
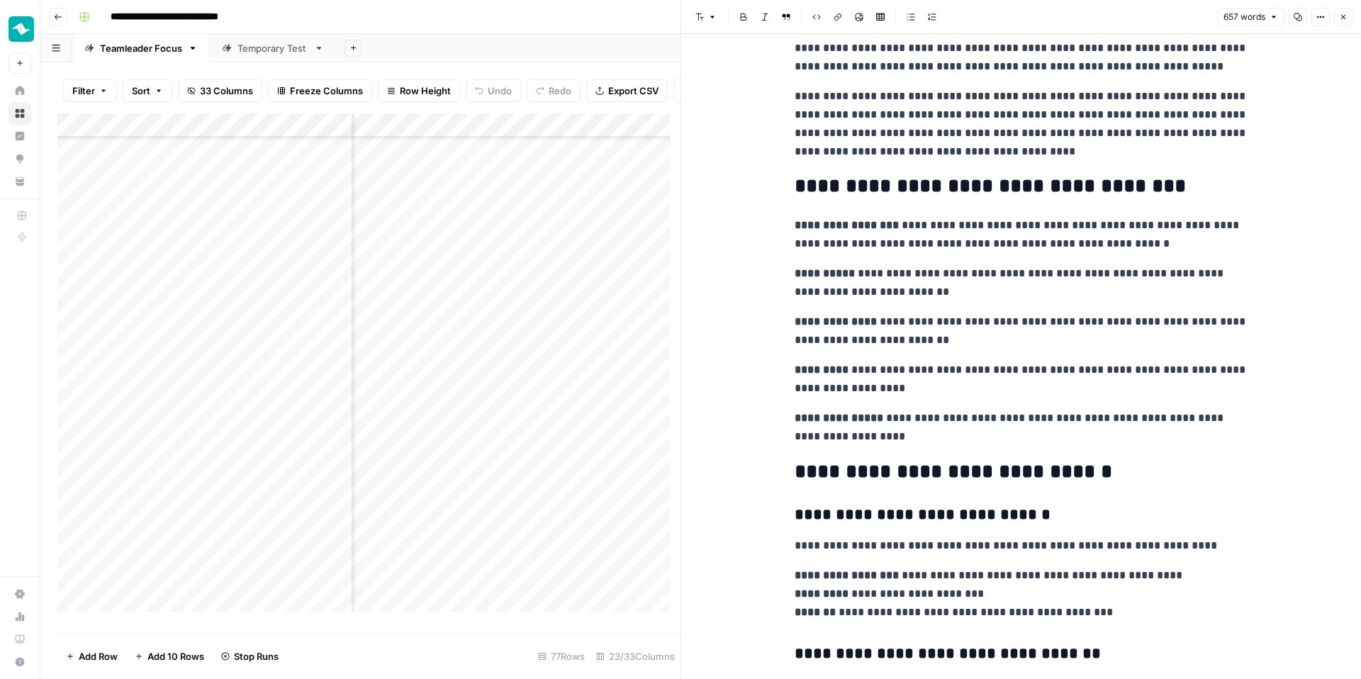
click at [1346, 15] on icon "button" at bounding box center [1343, 17] width 9 height 9
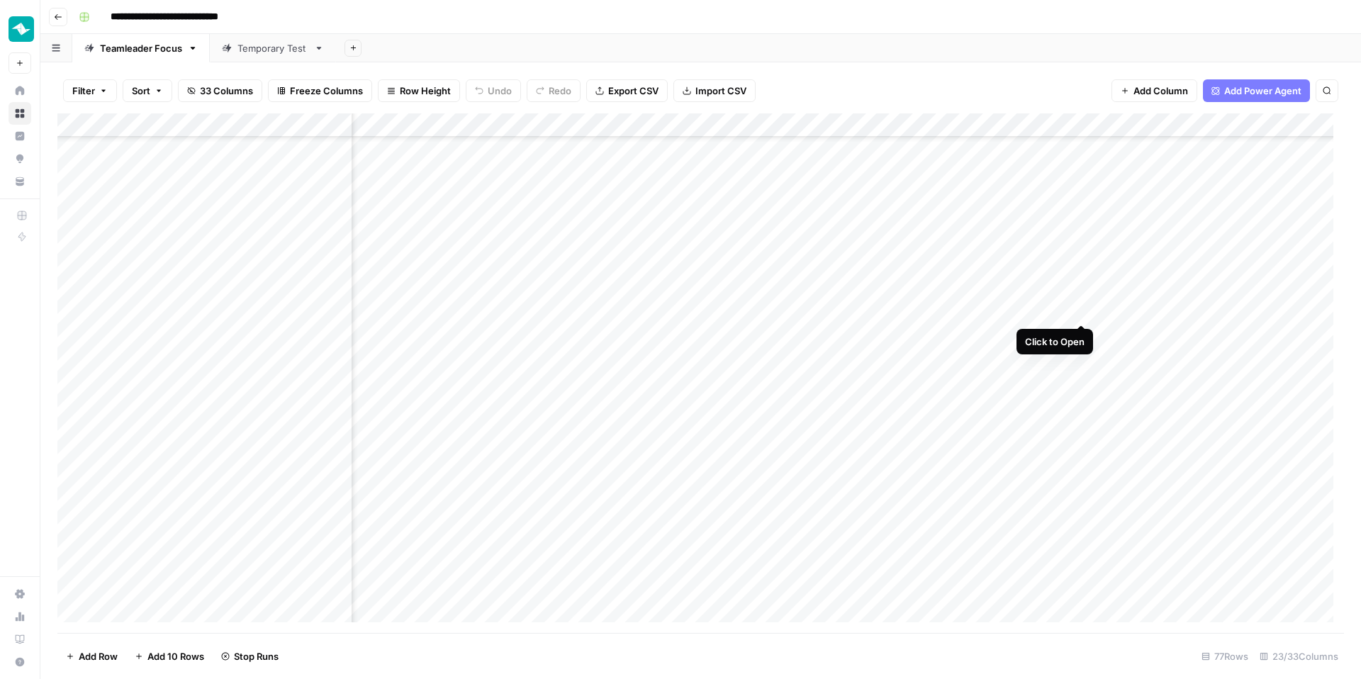
click at [1079, 310] on div "Add Column" at bounding box center [700, 373] width 1287 height 520
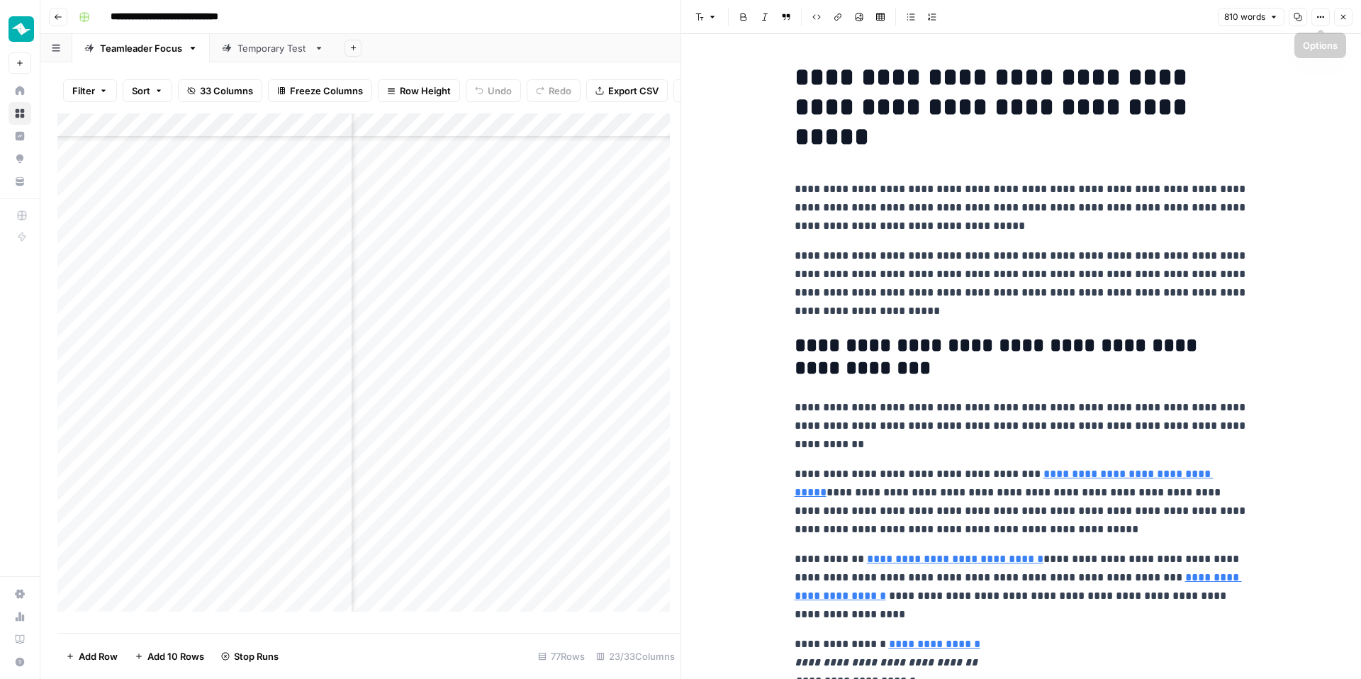
click at [1341, 20] on icon "button" at bounding box center [1343, 17] width 9 height 9
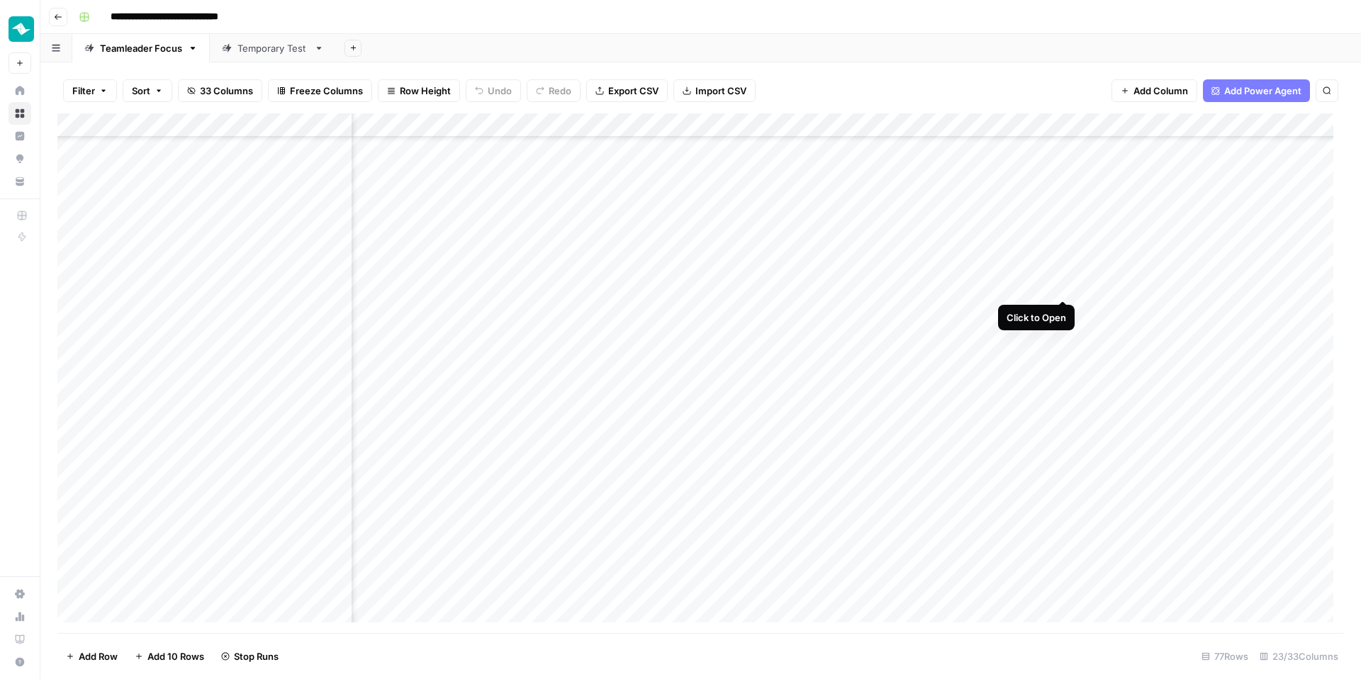
click at [1059, 284] on div "Add Column" at bounding box center [700, 373] width 1287 height 520
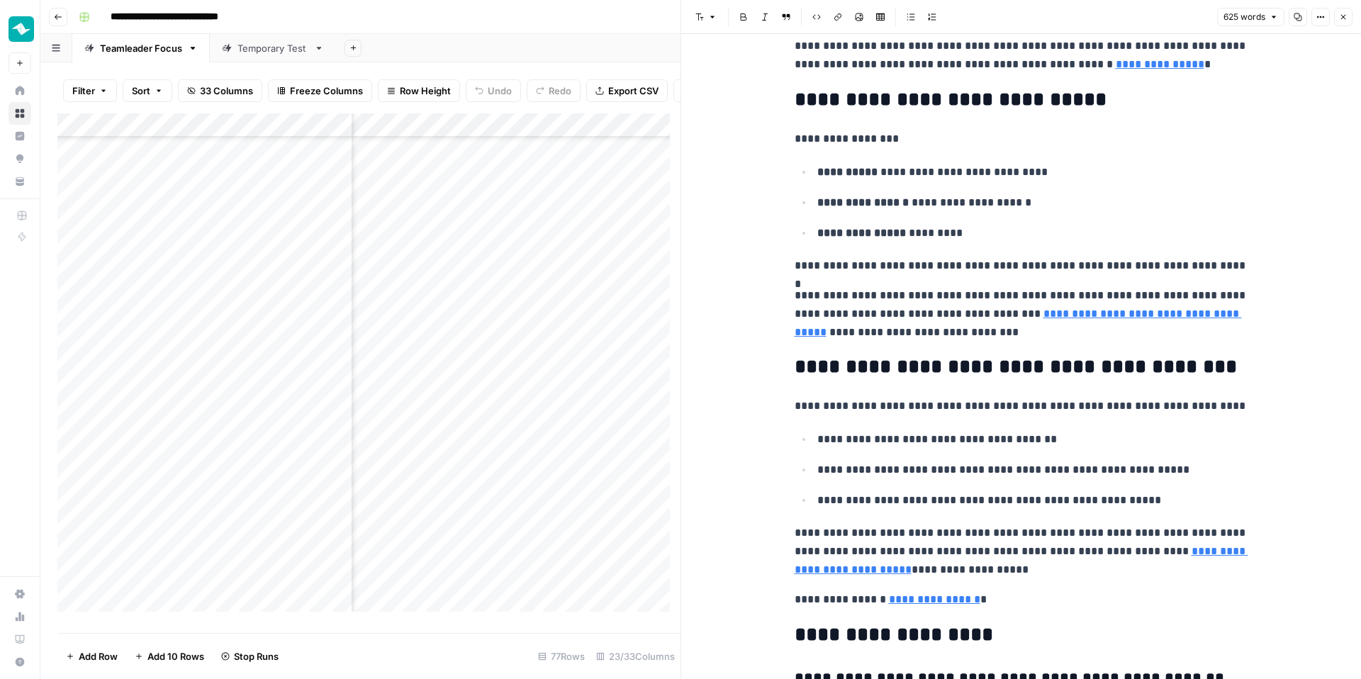
scroll to position [1336, 0]
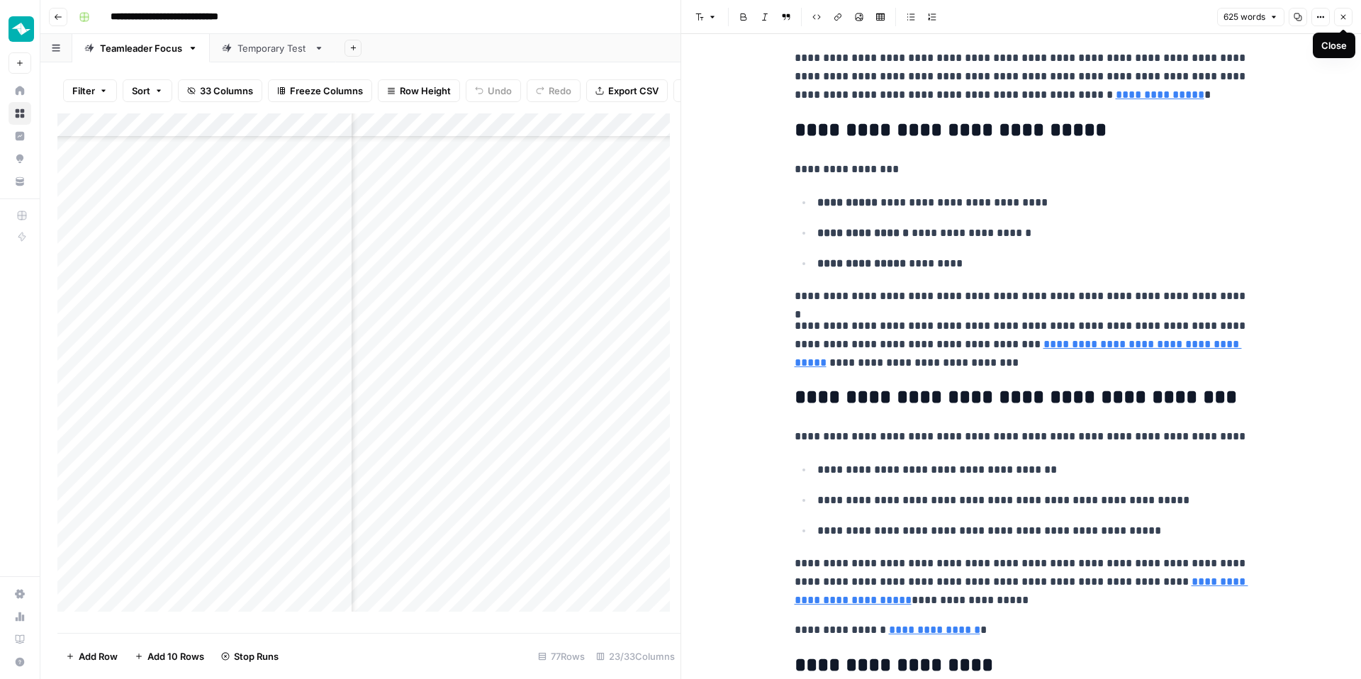
click at [1341, 13] on icon "button" at bounding box center [1343, 17] width 9 height 9
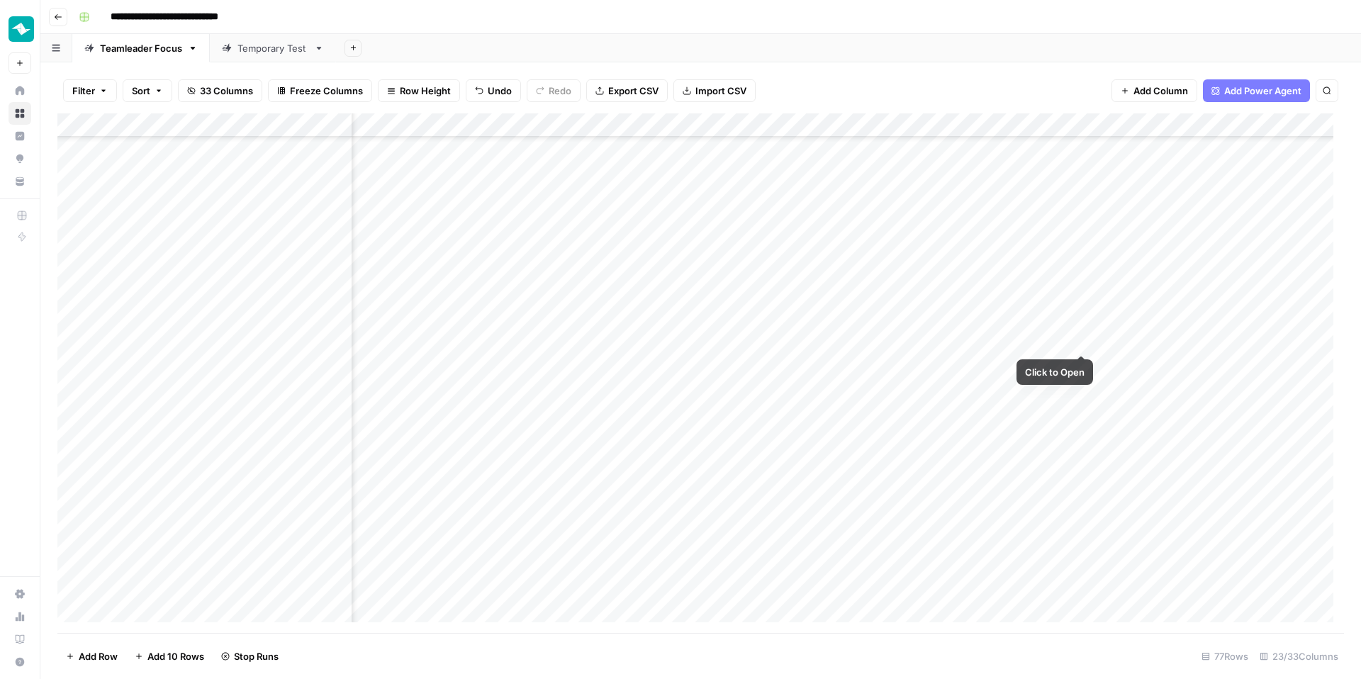
scroll to position [1180, 1592]
click at [1081, 344] on div "Add Column" at bounding box center [700, 373] width 1287 height 520
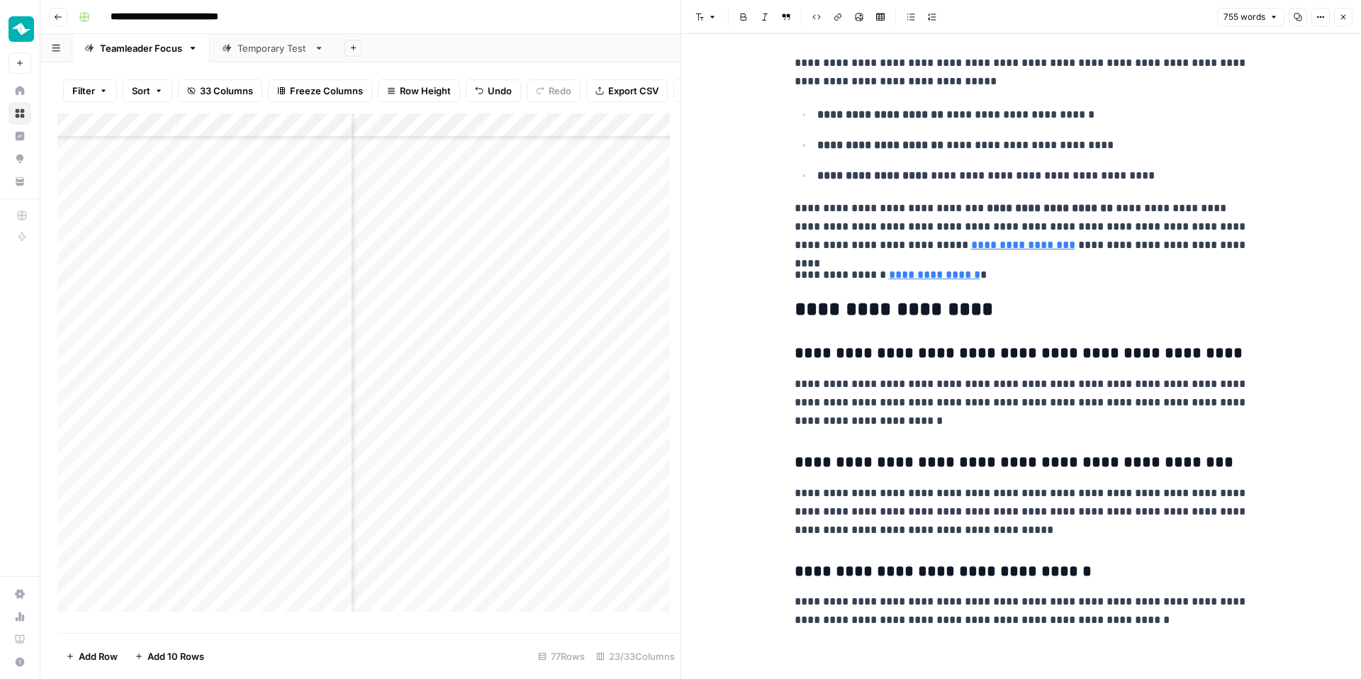
scroll to position [1793, 0]
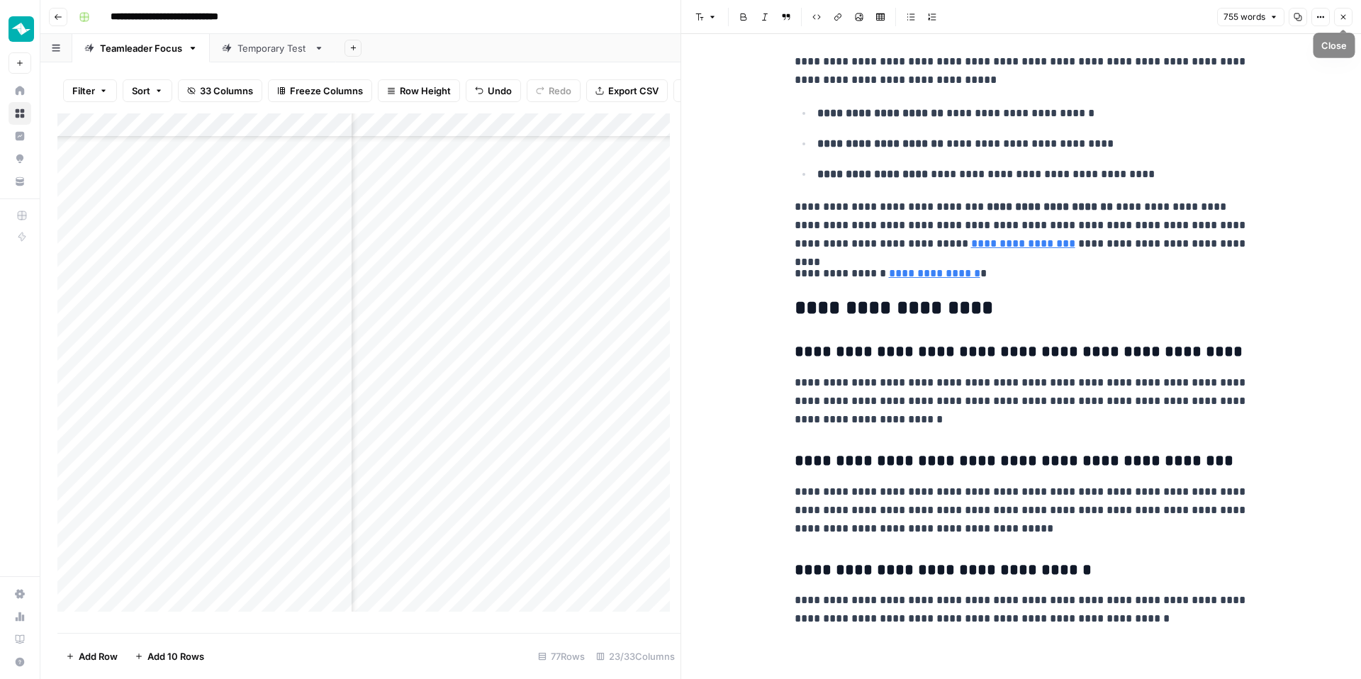
click at [1346, 19] on icon "button" at bounding box center [1343, 17] width 9 height 9
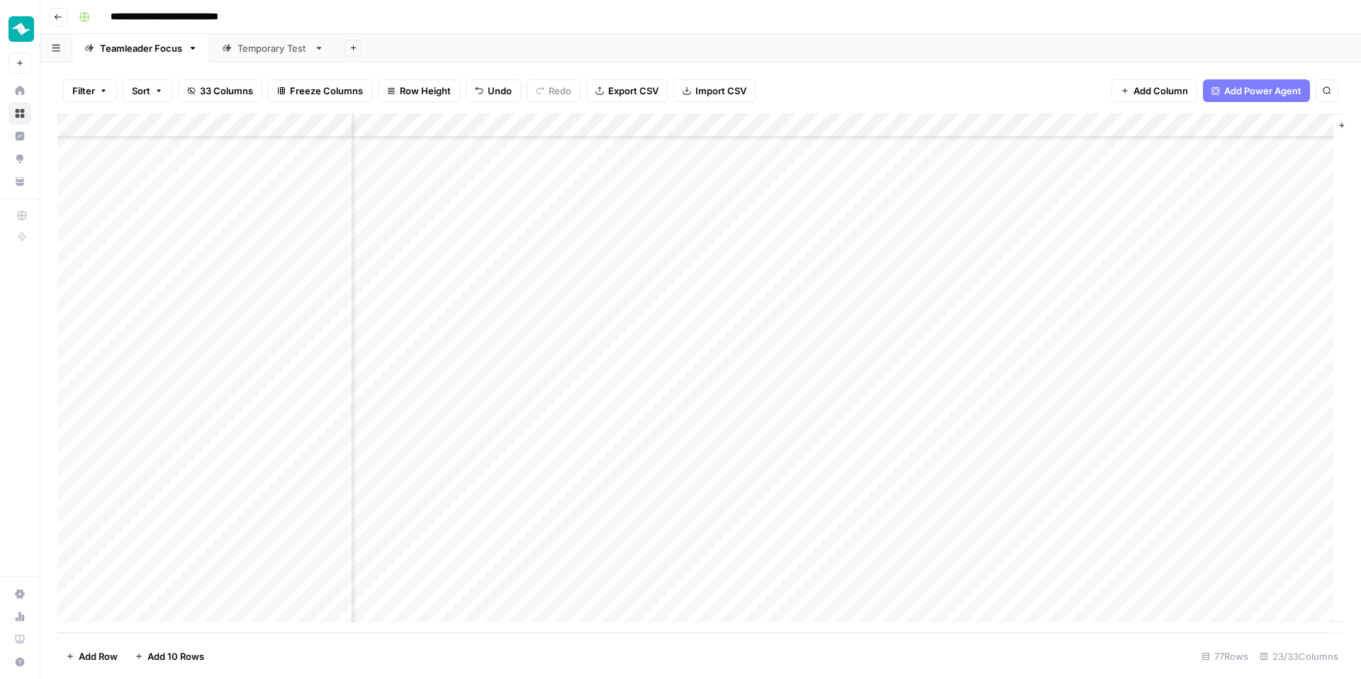
scroll to position [1394, 2099]
click at [668, 559] on div "Add Column" at bounding box center [700, 373] width 1287 height 520
click at [660, 541] on div "Add Column" at bounding box center [700, 373] width 1287 height 520
click at [666, 516] on div "Add Column" at bounding box center [700, 373] width 1287 height 520
click at [664, 462] on div "Add Column" at bounding box center [700, 373] width 1287 height 520
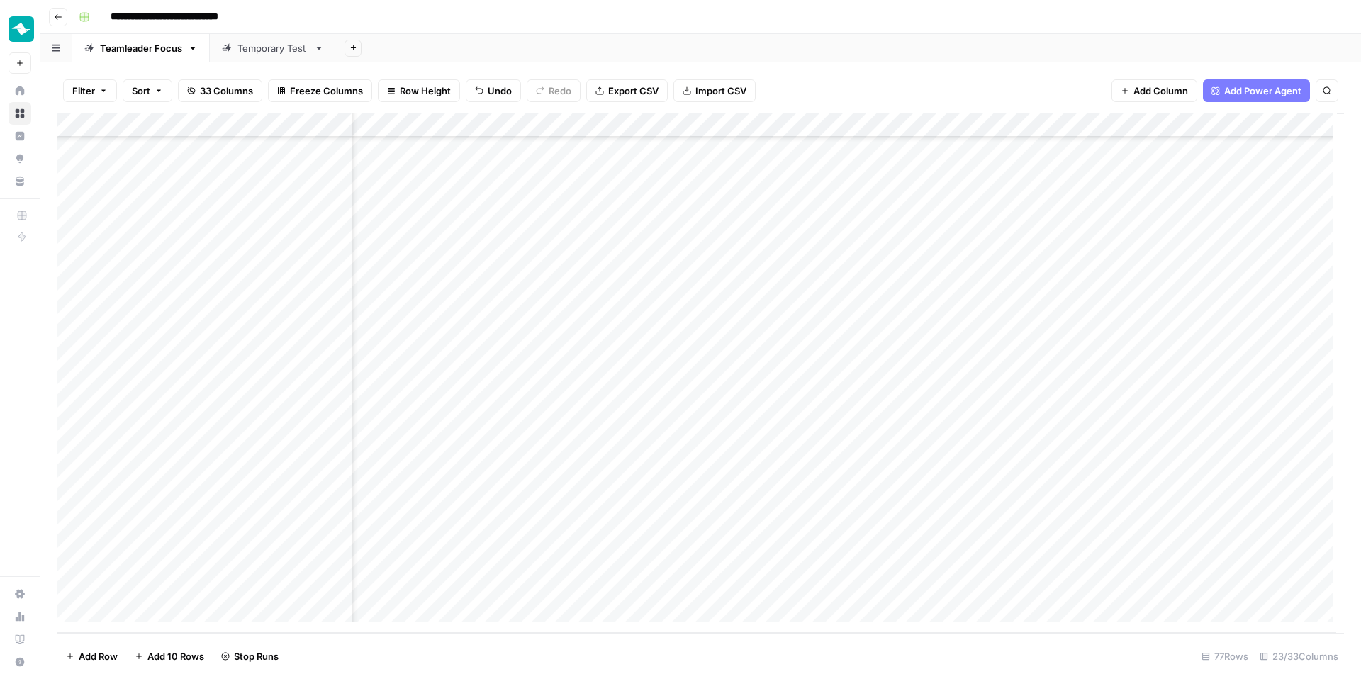
click at [666, 443] on div "Add Column" at bounding box center [700, 373] width 1287 height 520
click at [663, 412] on div "Add Column" at bounding box center [700, 373] width 1287 height 520
click at [661, 393] on div "Add Column" at bounding box center [700, 373] width 1287 height 520
click at [662, 374] on div "Add Column" at bounding box center [700, 373] width 1287 height 520
click at [667, 344] on div "Add Column" at bounding box center [700, 373] width 1287 height 520
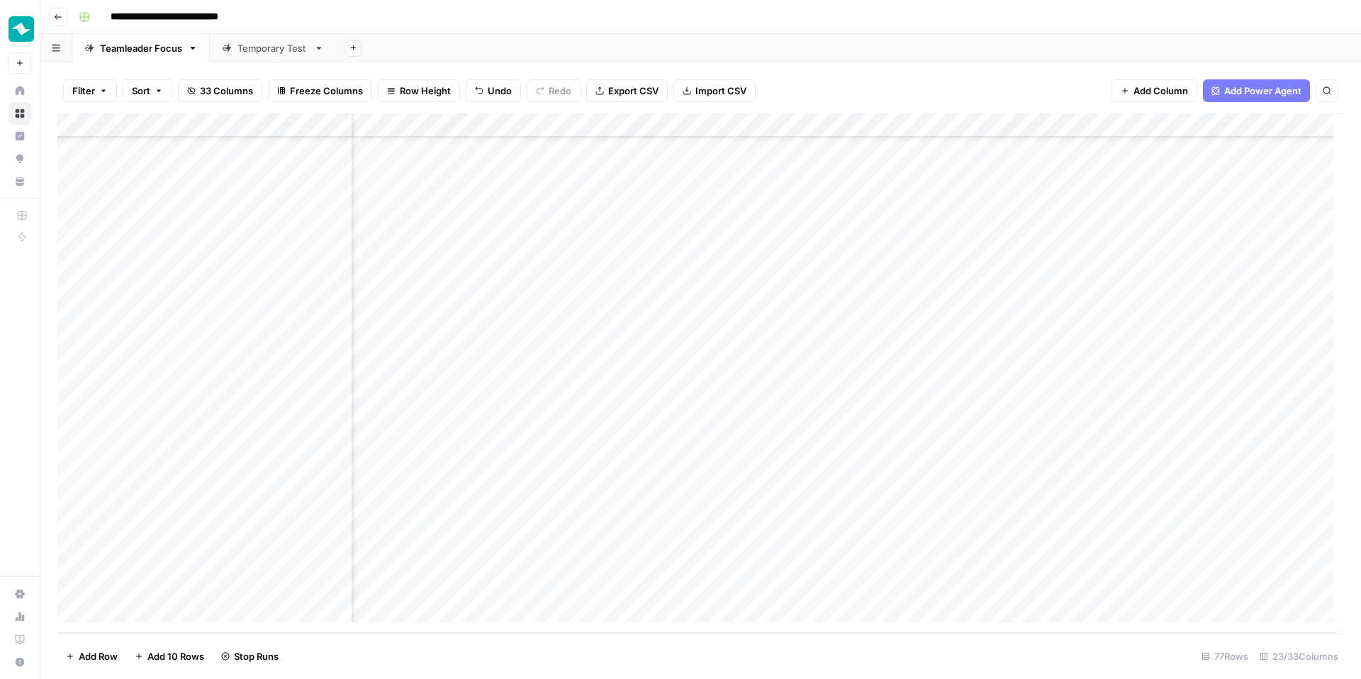
click at [659, 293] on div "Add Column" at bounding box center [700, 373] width 1287 height 520
click at [662, 272] on div "Add Column" at bounding box center [700, 373] width 1287 height 520
click at [663, 252] on div "Add Column" at bounding box center [700, 373] width 1287 height 520
click at [672, 228] on div "Add Column" at bounding box center [700, 373] width 1287 height 520
click at [969, 222] on div "Add Column" at bounding box center [700, 373] width 1287 height 520
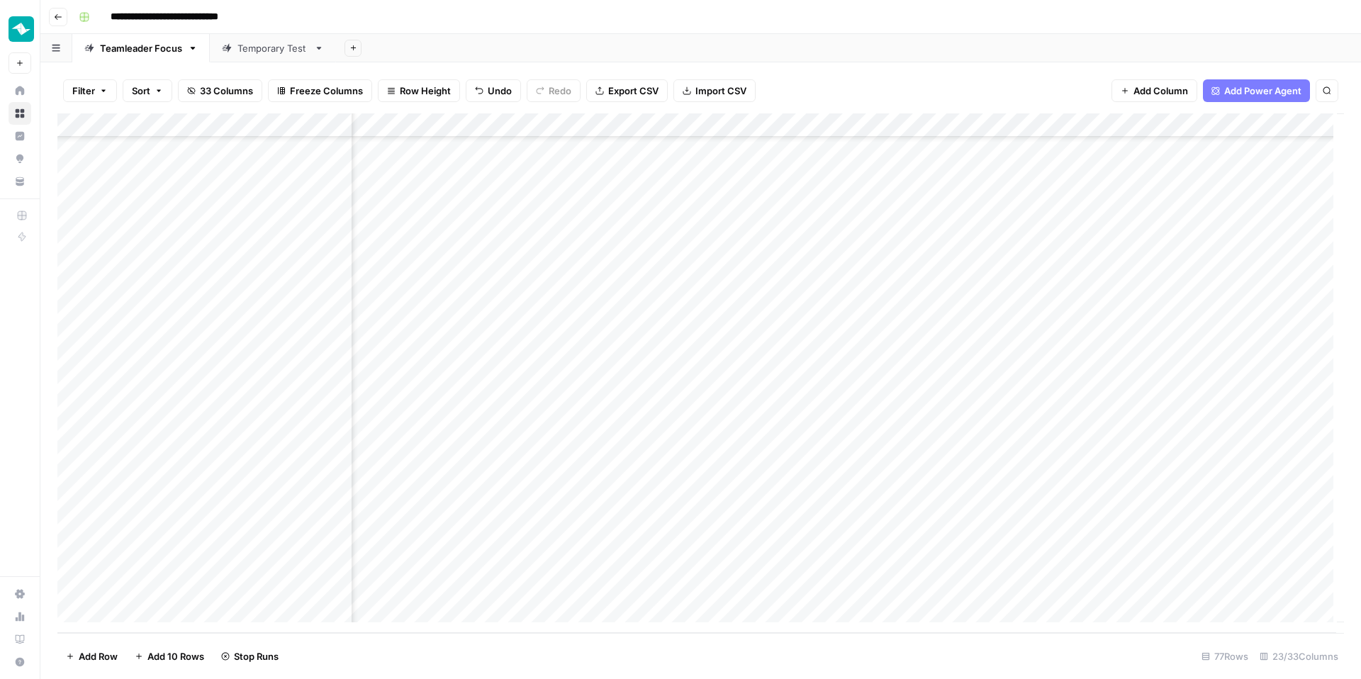
click at [967, 244] on div "Add Column" at bounding box center [700, 373] width 1287 height 520
click at [978, 276] on div "Add Column" at bounding box center [700, 373] width 1287 height 520
click at [980, 294] on div "Add Column" at bounding box center [700, 373] width 1287 height 520
click at [976, 340] on div "Add Column" at bounding box center [700, 373] width 1287 height 520
click at [976, 369] on div "Add Column" at bounding box center [700, 373] width 1287 height 520
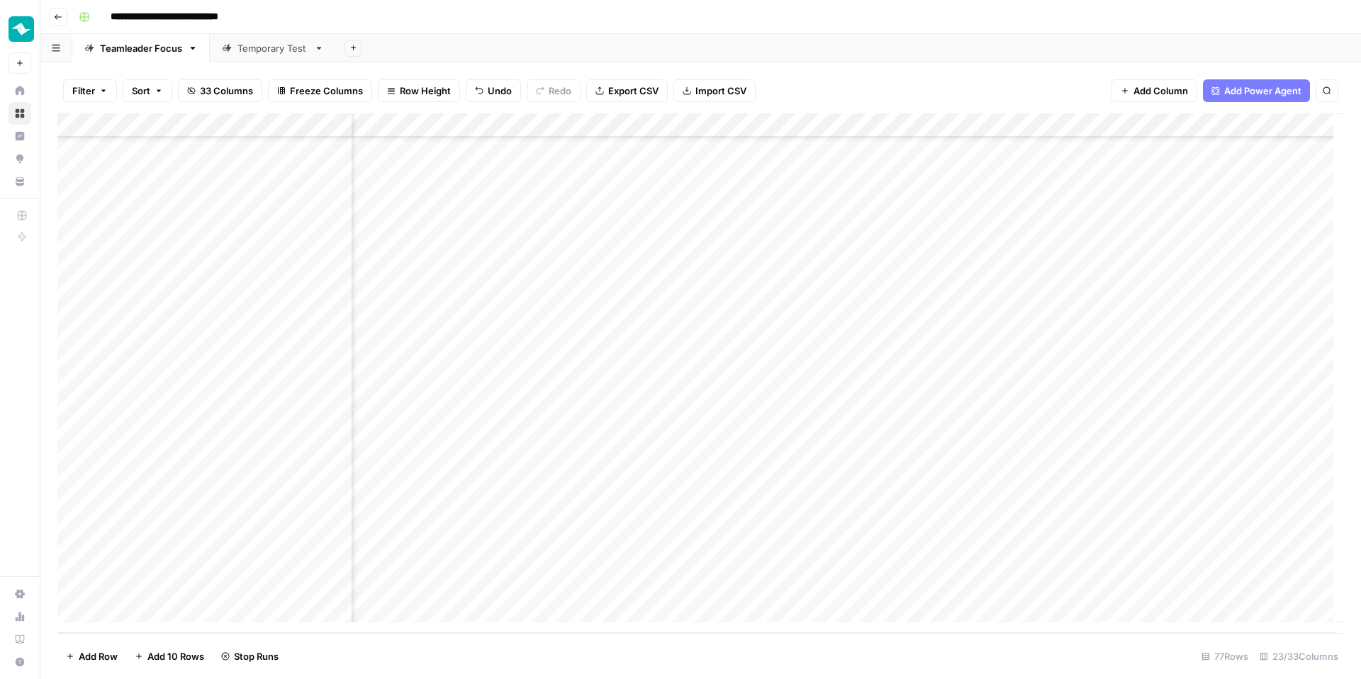
click at [978, 392] on div "Add Column" at bounding box center [700, 373] width 1287 height 520
click at [979, 415] on div "Add Column" at bounding box center [700, 373] width 1287 height 520
click at [977, 438] on div "Add Column" at bounding box center [700, 373] width 1287 height 520
click at [971, 514] on div "Add Column" at bounding box center [700, 373] width 1287 height 520
click at [973, 542] on div "Add Column" at bounding box center [700, 373] width 1287 height 520
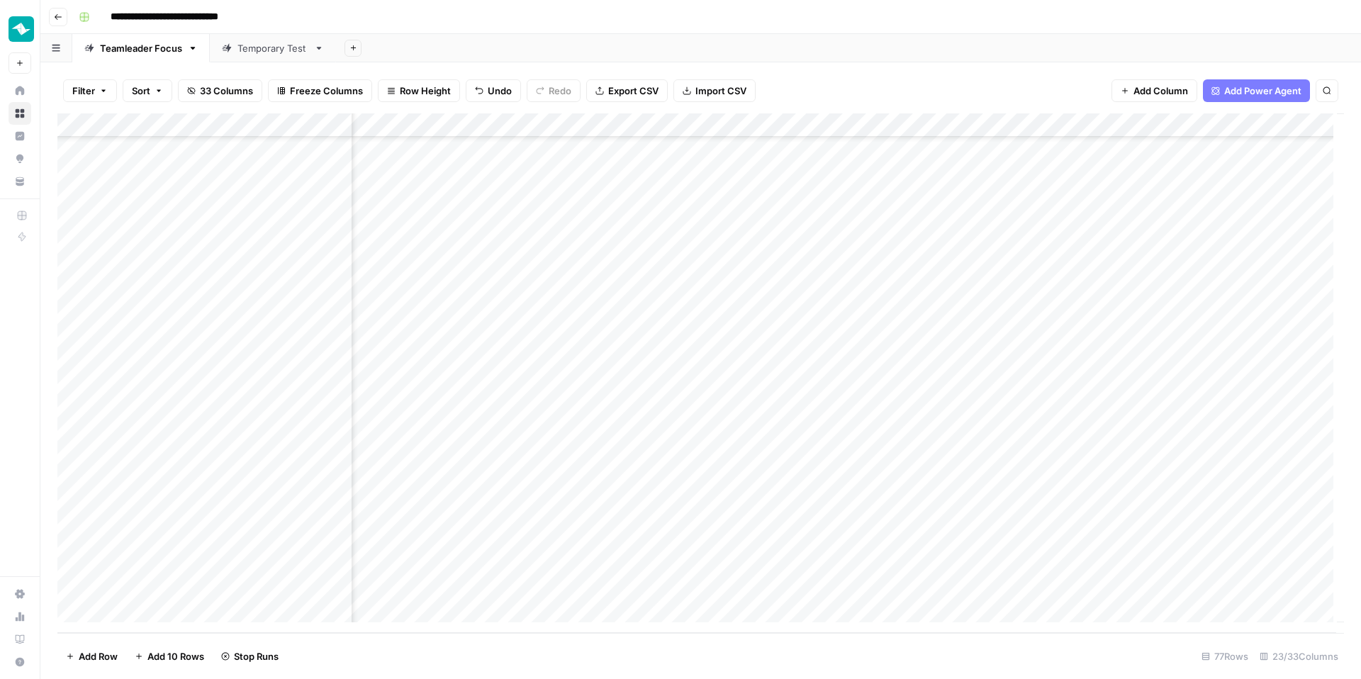
click at [970, 564] on div "Add Column" at bounding box center [700, 373] width 1287 height 520
click at [949, 69] on div "Filter Sort 33 Columns Freeze Columns Row Height Undo Redo Export CSV Import CS…" at bounding box center [700, 90] width 1287 height 45
click at [633, 435] on div "Add Column" at bounding box center [700, 373] width 1287 height 520
click at [639, 410] on div "Add Column" at bounding box center [700, 373] width 1287 height 520
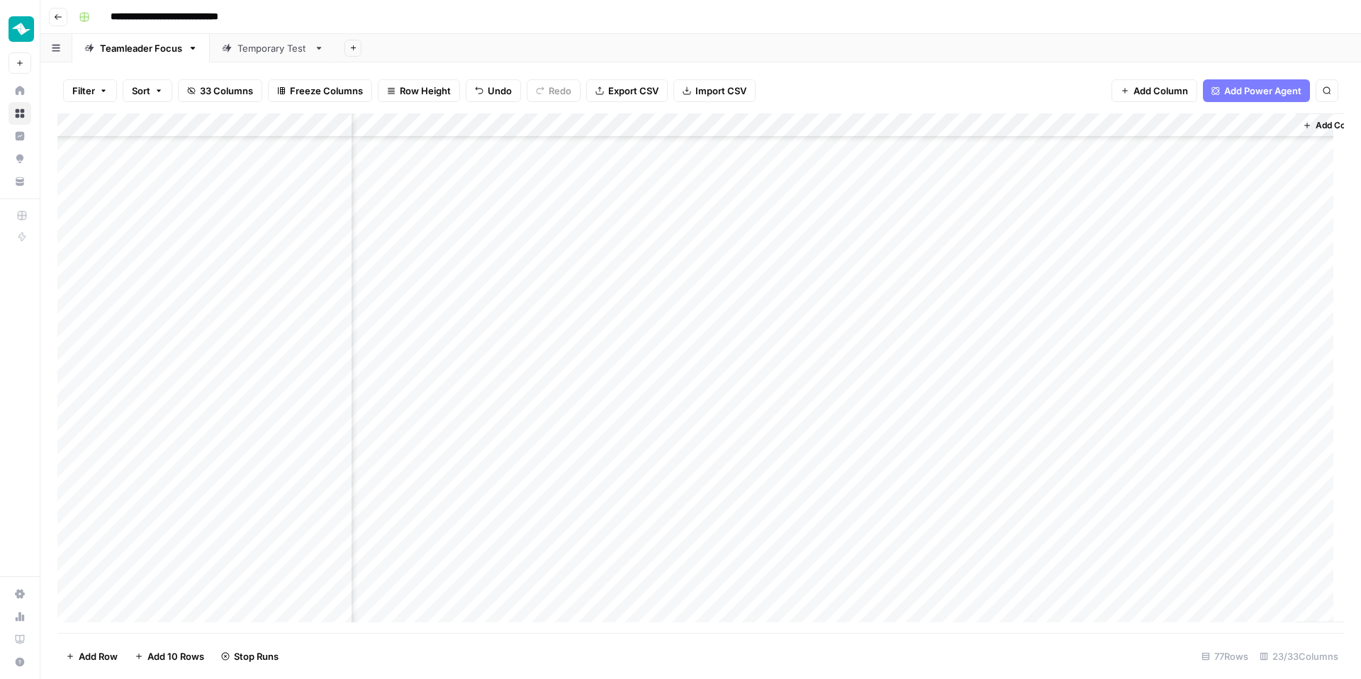
click at [631, 391] on div "Add Column" at bounding box center [700, 373] width 1287 height 520
click at [927, 384] on div "Add Column" at bounding box center [700, 373] width 1287 height 520
click at [941, 406] on div "Add Column" at bounding box center [700, 373] width 1287 height 520
click at [945, 432] on div "Add Column" at bounding box center [700, 373] width 1287 height 520
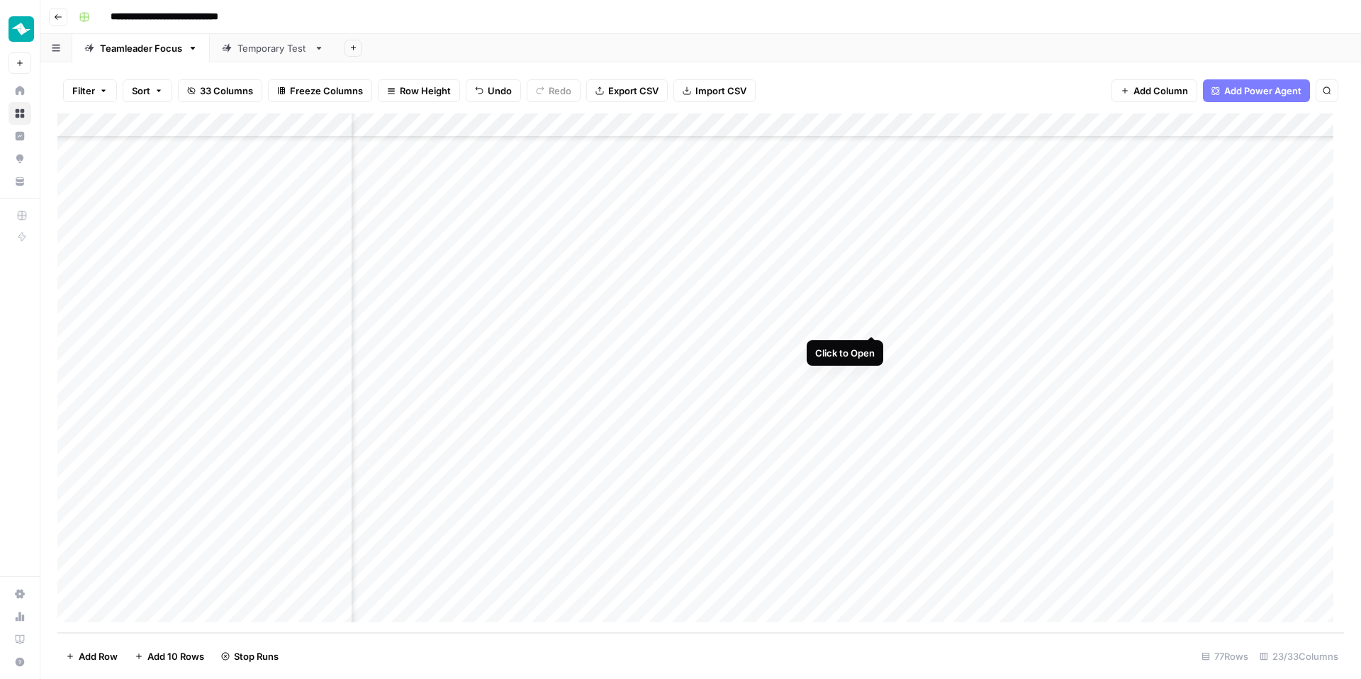
click at [873, 319] on div "Add Column" at bounding box center [700, 373] width 1287 height 520
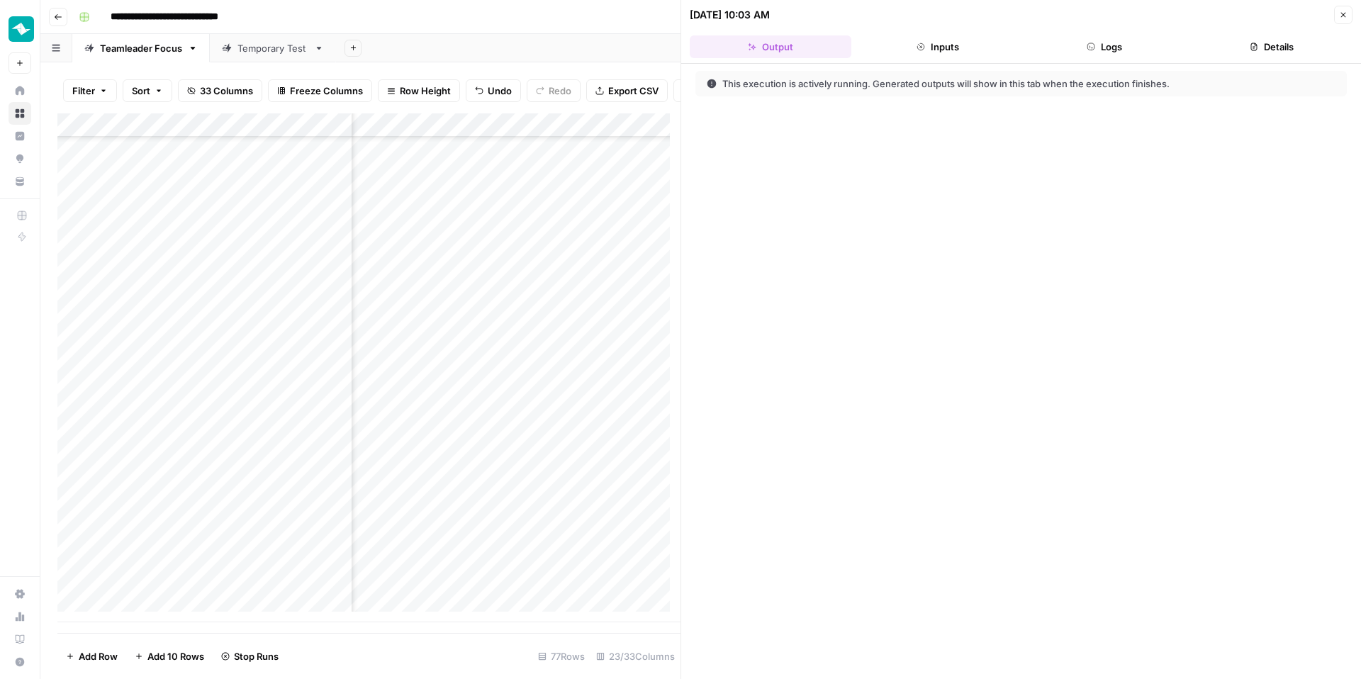
click at [1076, 42] on button "Logs" at bounding box center [1106, 46] width 162 height 23
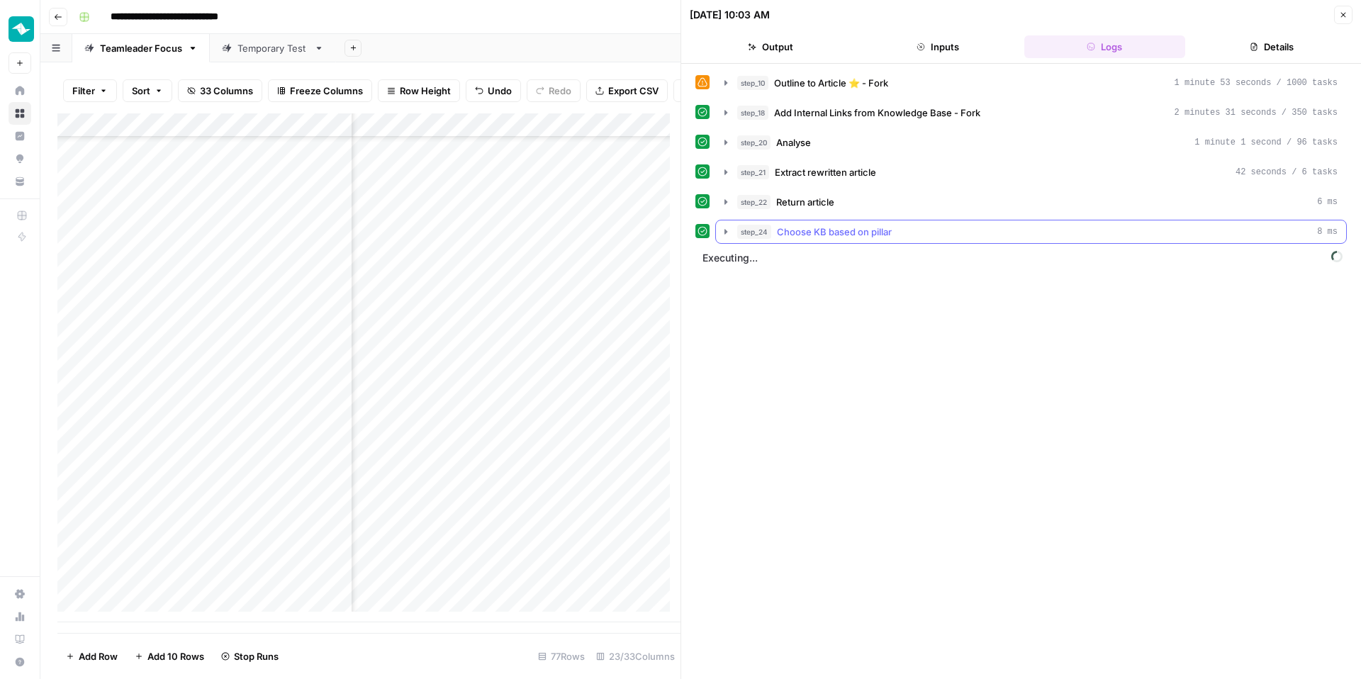
click at [952, 232] on div "step_24 Choose KB based on pillar 8 ms" at bounding box center [1037, 232] width 601 height 14
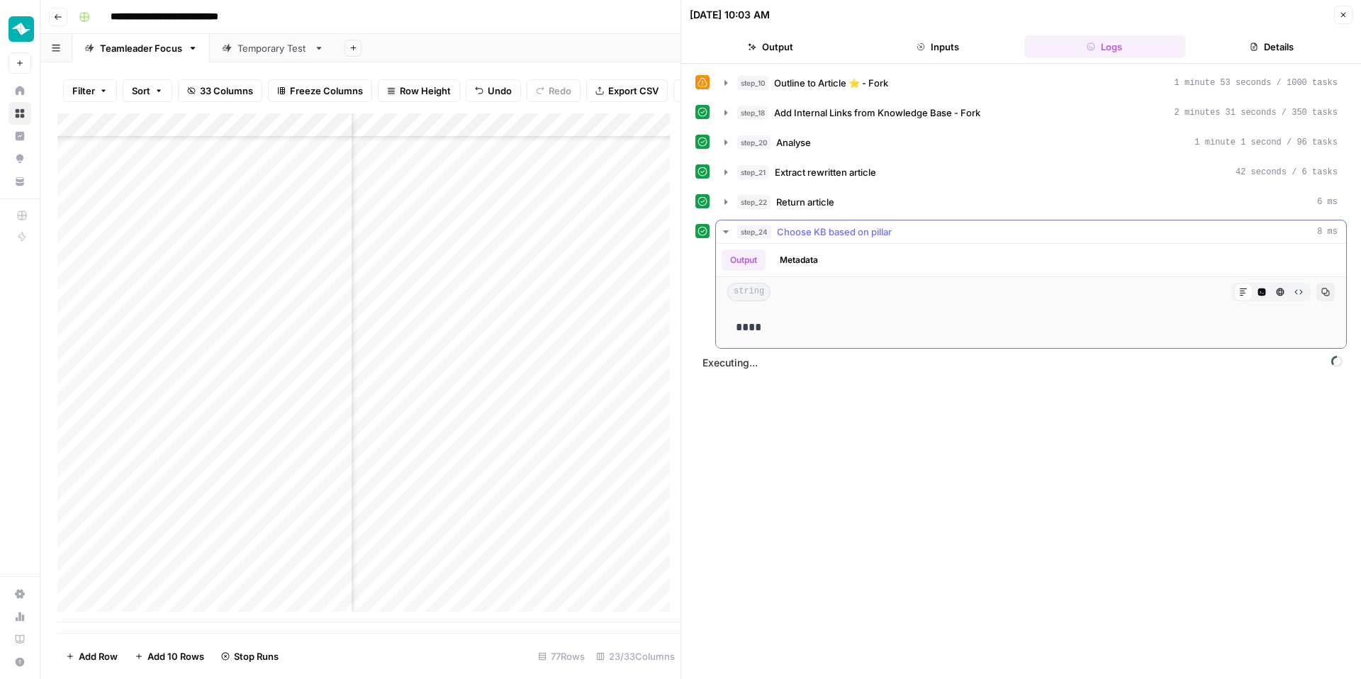
click at [952, 232] on div "step_24 Choose KB based on pillar 8 ms" at bounding box center [1037, 232] width 601 height 14
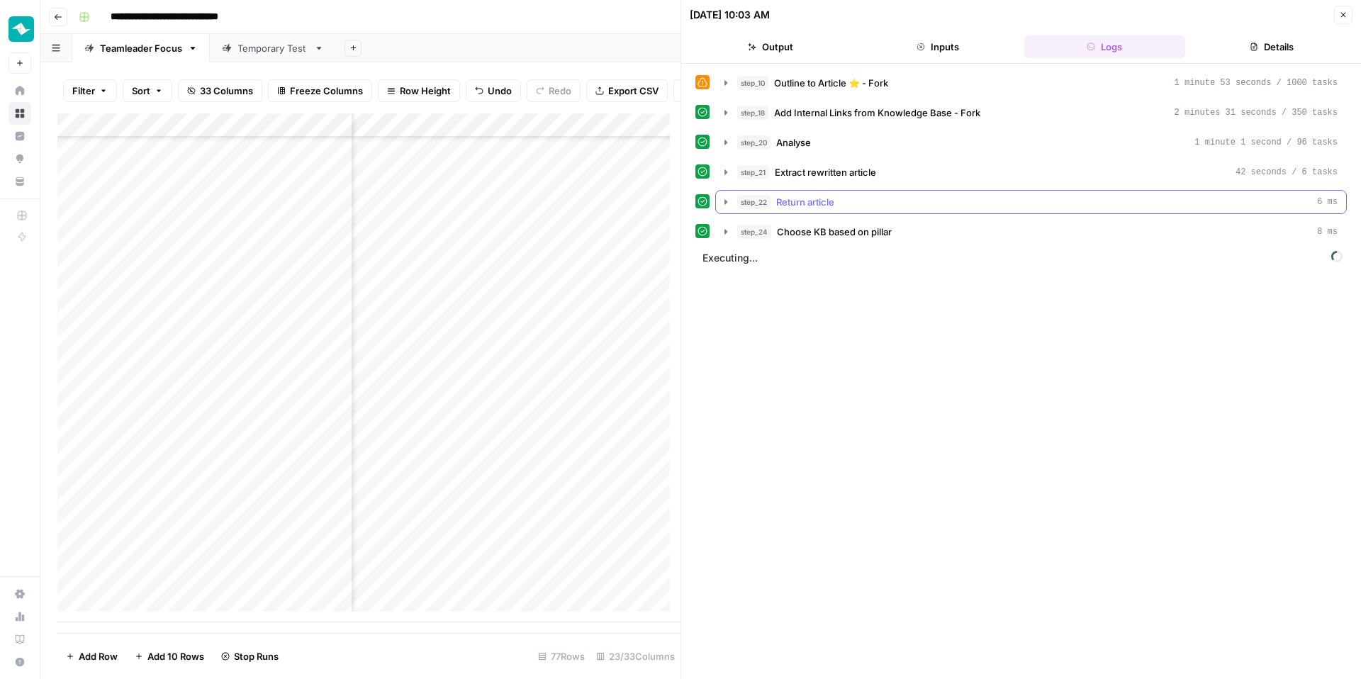
click at [960, 206] on div "step_22 Return article 6 ms" at bounding box center [1037, 202] width 601 height 14
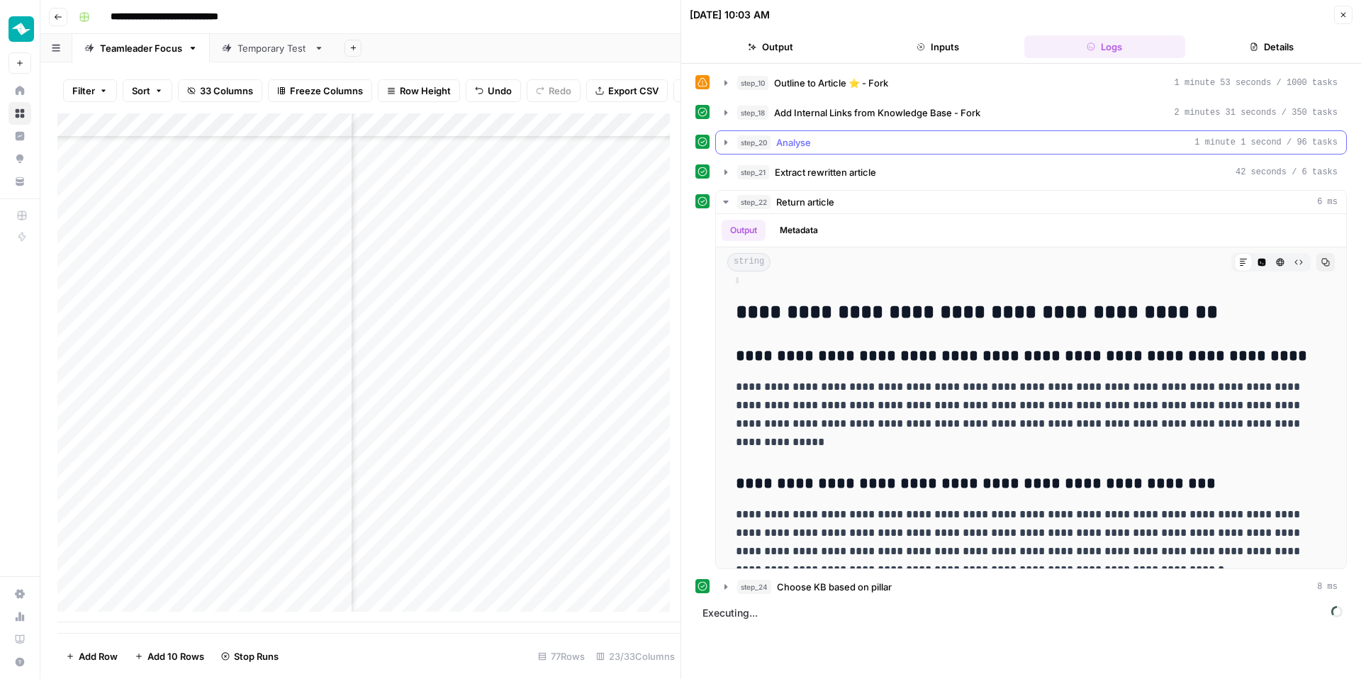
click at [932, 139] on div "step_20 Analyse 1 minute 1 second / 96 tasks" at bounding box center [1037, 142] width 601 height 14
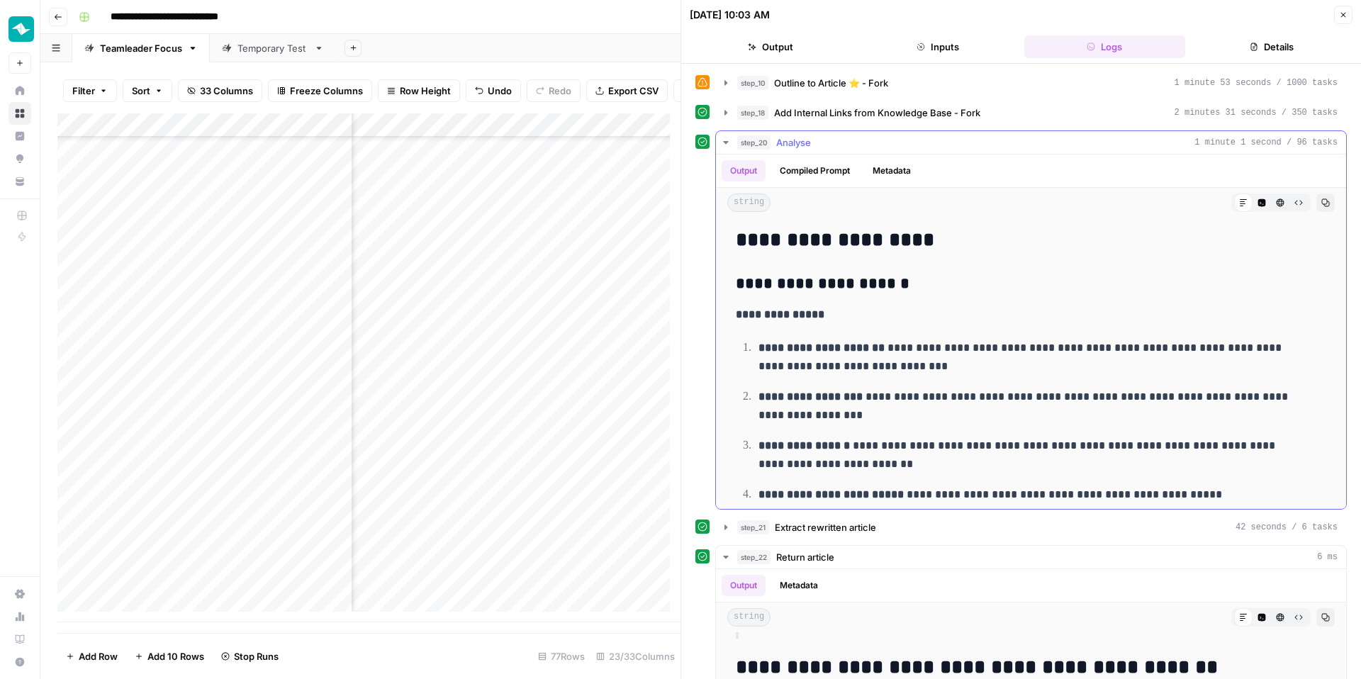
click at [941, 136] on div "step_20 Analyse 1 minute 1 second / 96 tasks" at bounding box center [1037, 142] width 601 height 14
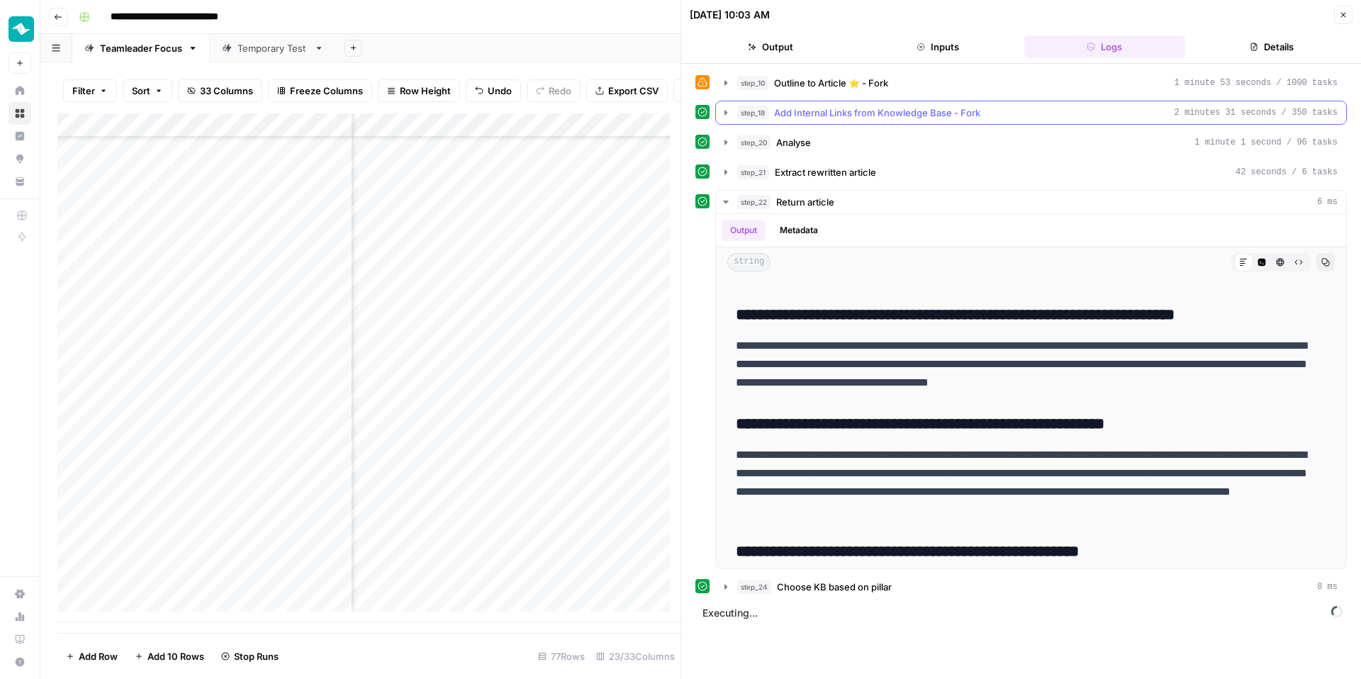
click at [1049, 111] on div "step_18 Add Internal Links from Knowledge Base - Fork 2 minutes 31 seconds / 35…" at bounding box center [1037, 113] width 601 height 14
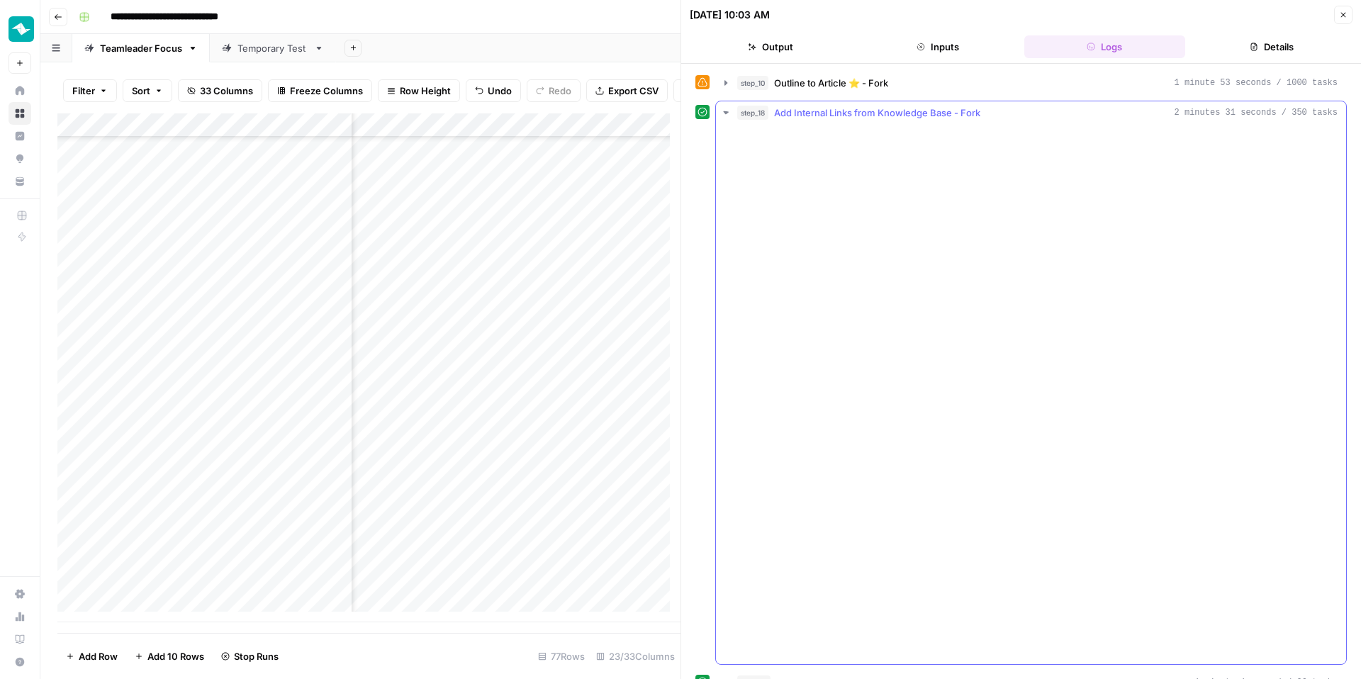
scroll to position [1622, 0]
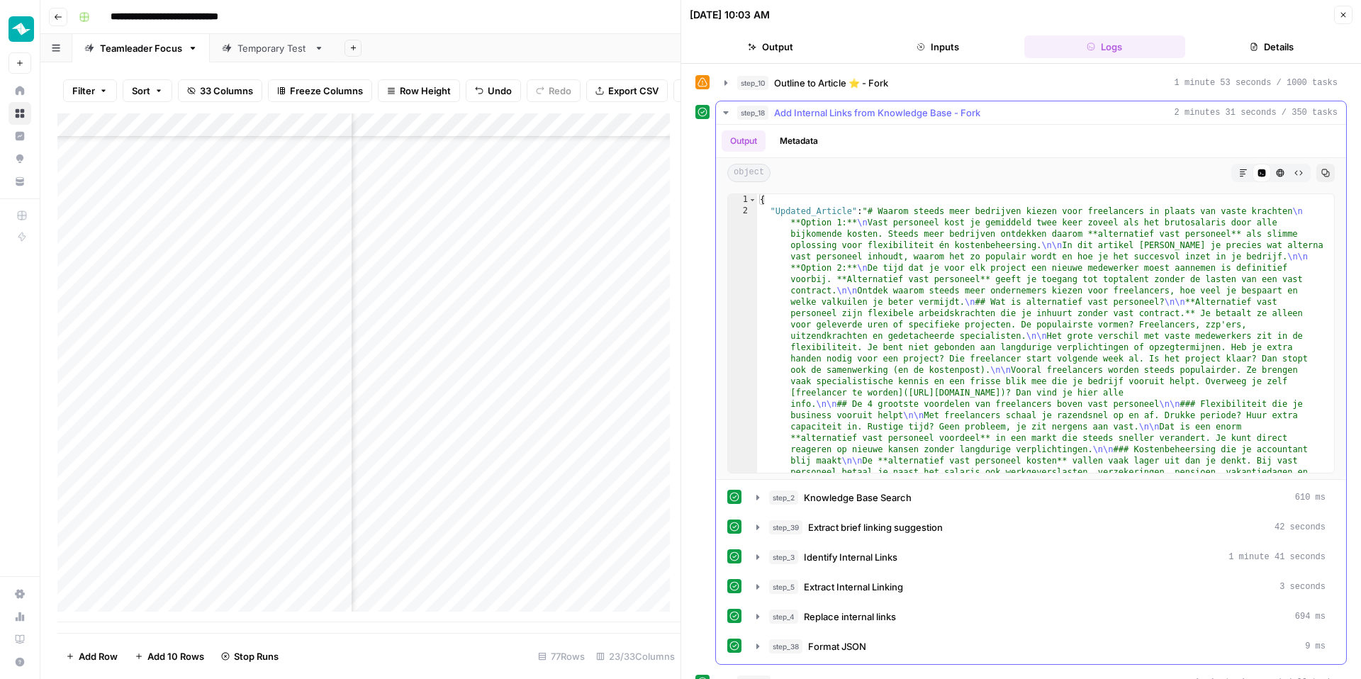
click at [1239, 169] on icon "button" at bounding box center [1243, 173] width 9 height 9
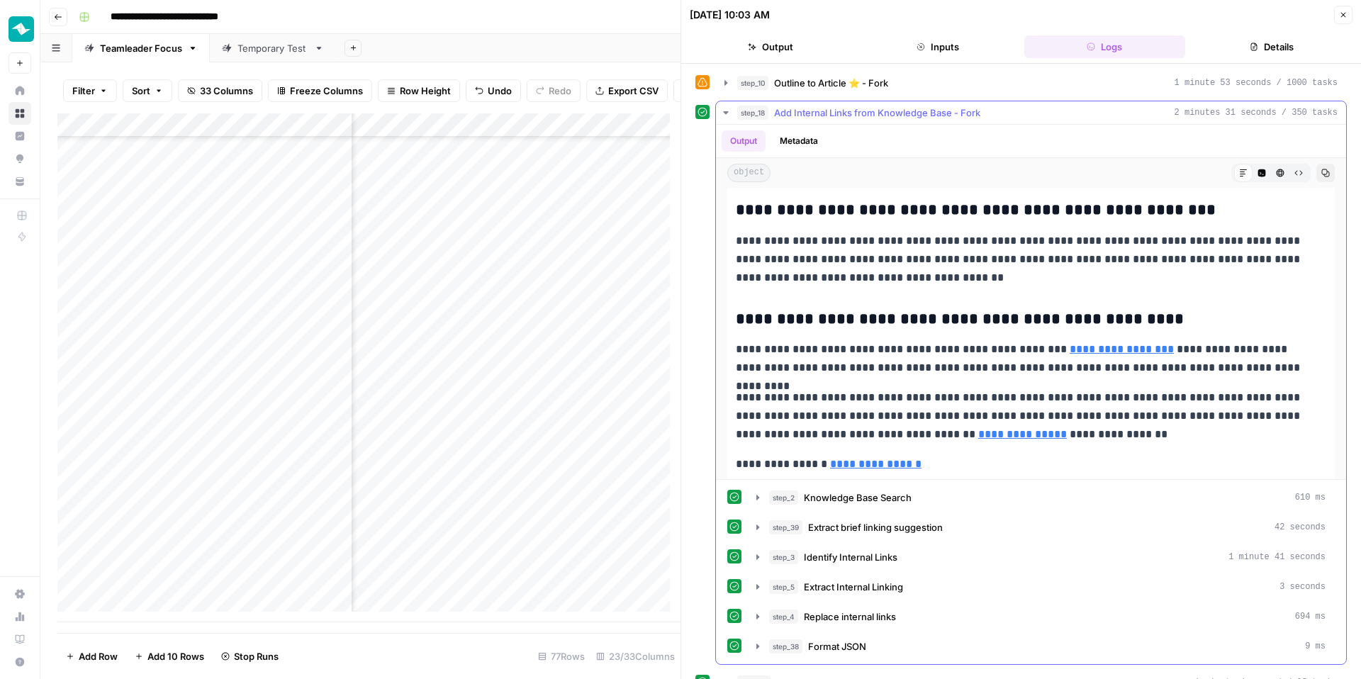
scroll to position [2262, 0]
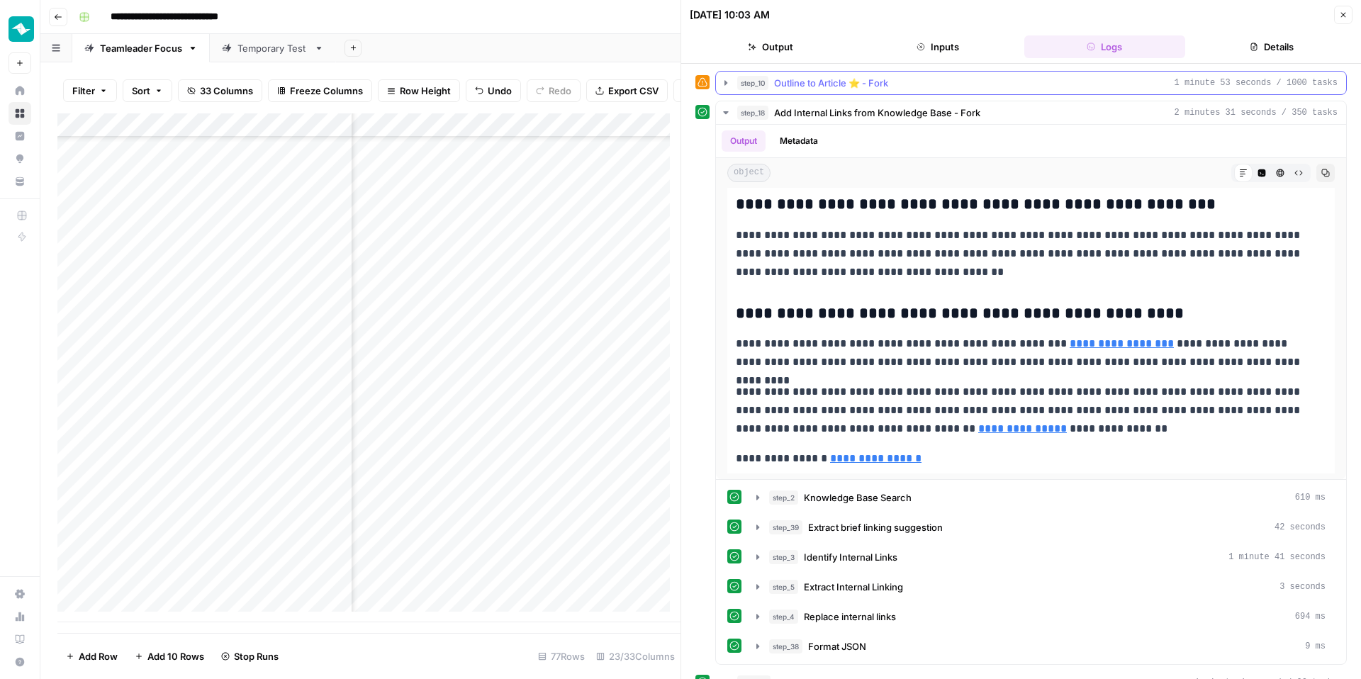
click at [1088, 83] on div "step_10 Outline to Article ⭐️ - Fork 1 minute 53 seconds / 1000 tasks" at bounding box center [1037, 83] width 601 height 14
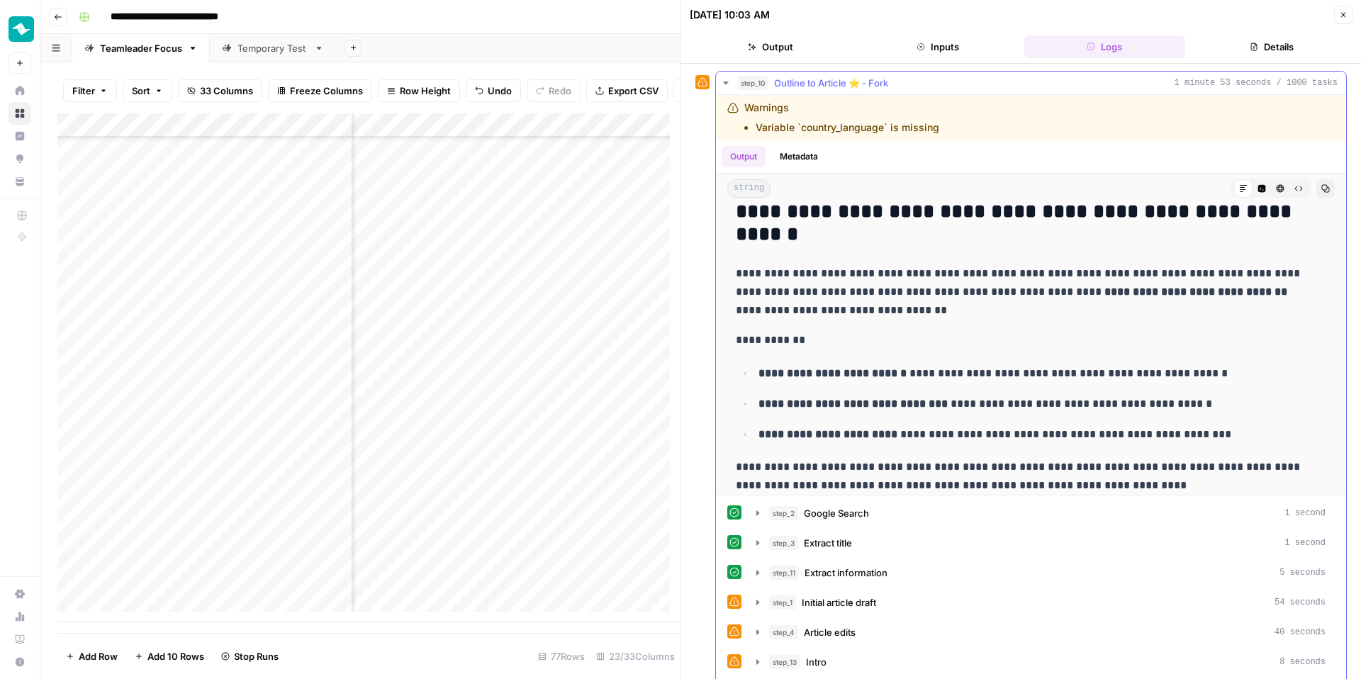
scroll to position [2213, 0]
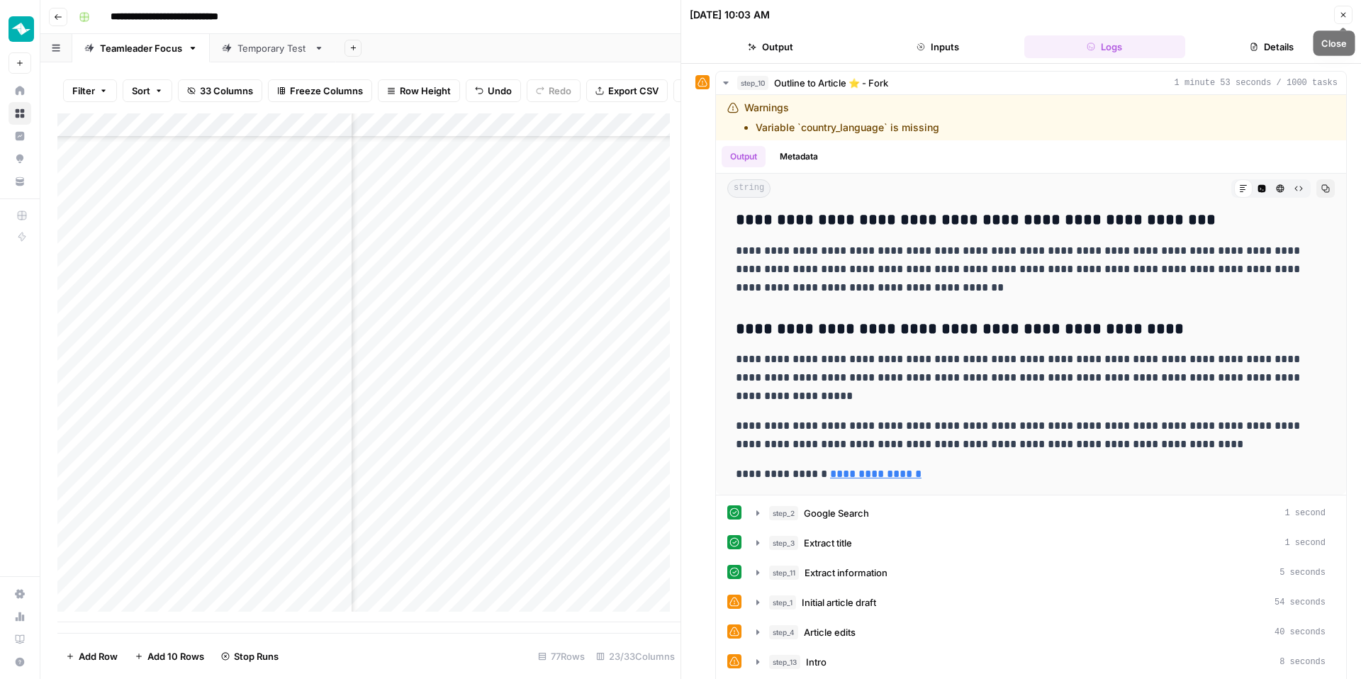
click at [1349, 14] on button "Close" at bounding box center [1343, 15] width 18 height 18
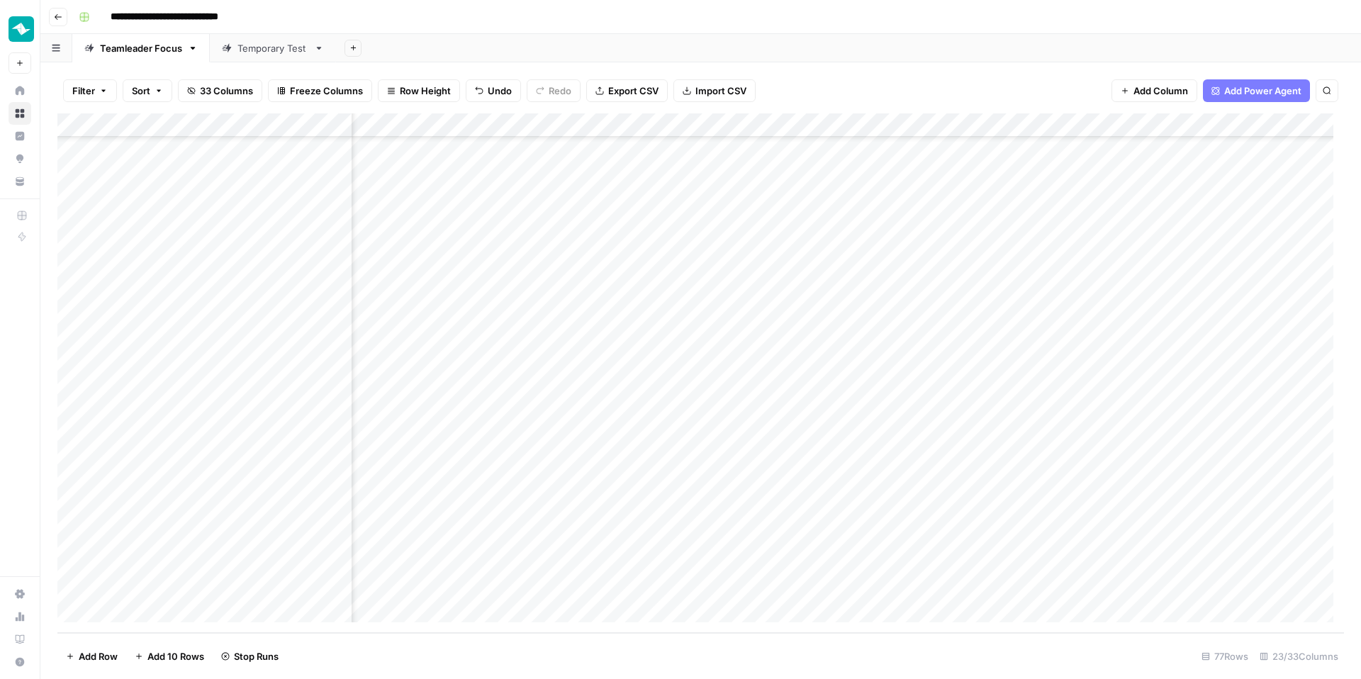
click at [1248, 466] on div "Add Column" at bounding box center [700, 373] width 1287 height 520
